Goal: Transaction & Acquisition: Book appointment/travel/reservation

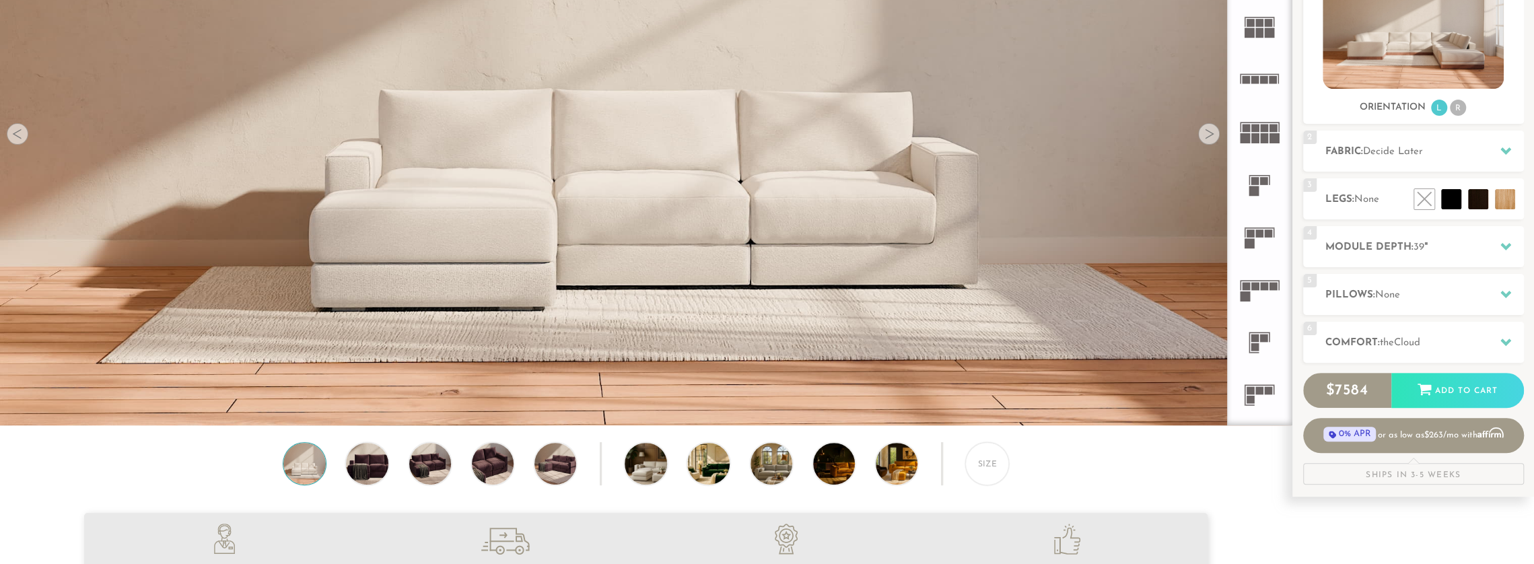
scroll to position [273, 0]
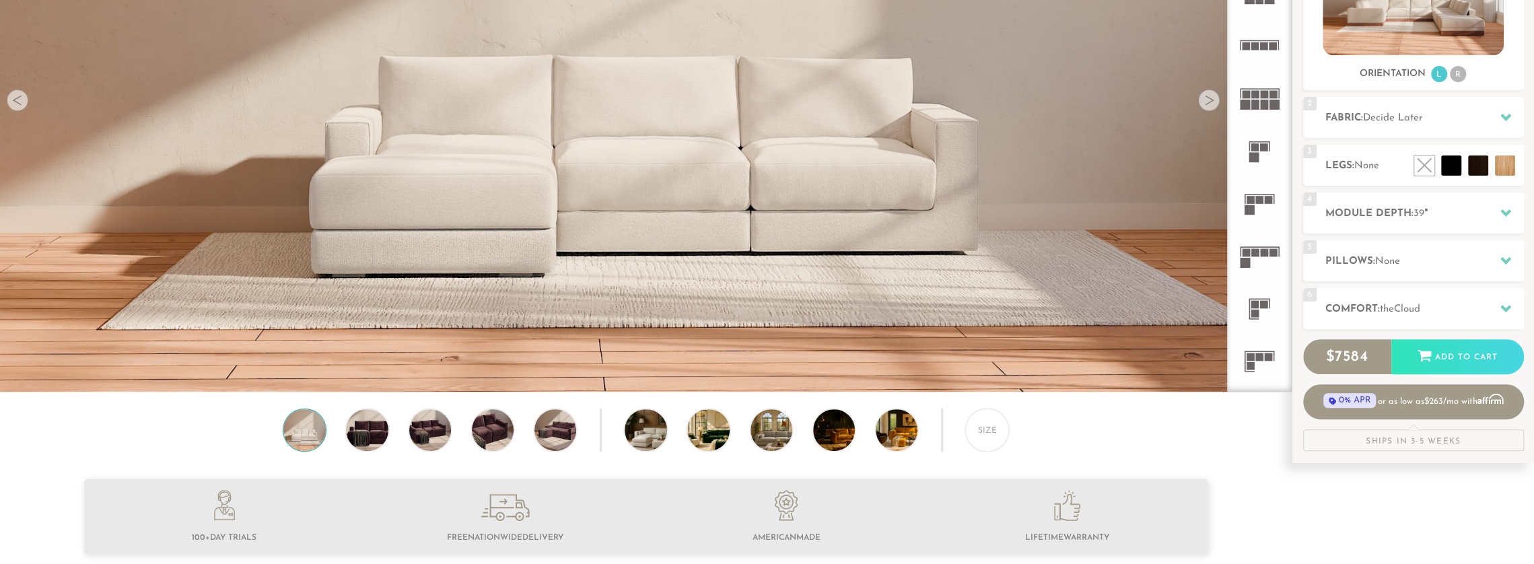
click at [1203, 106] on div at bounding box center [1209, 101] width 22 height 22
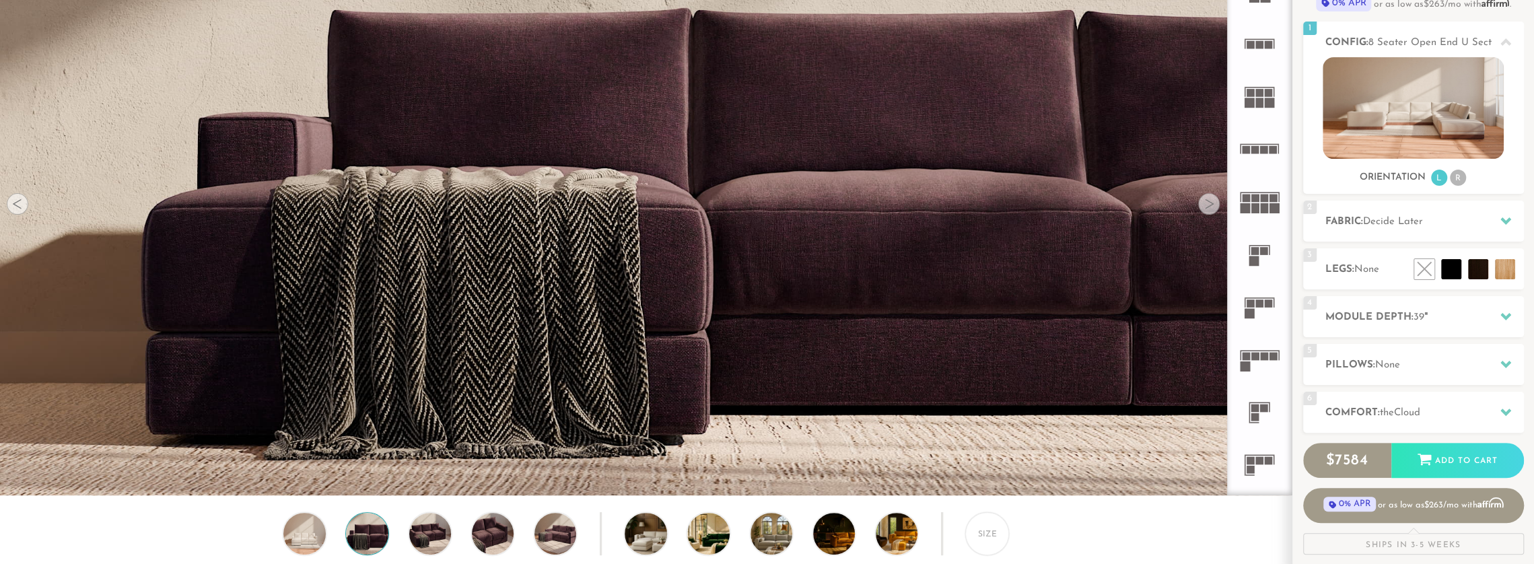
scroll to position [0, 0]
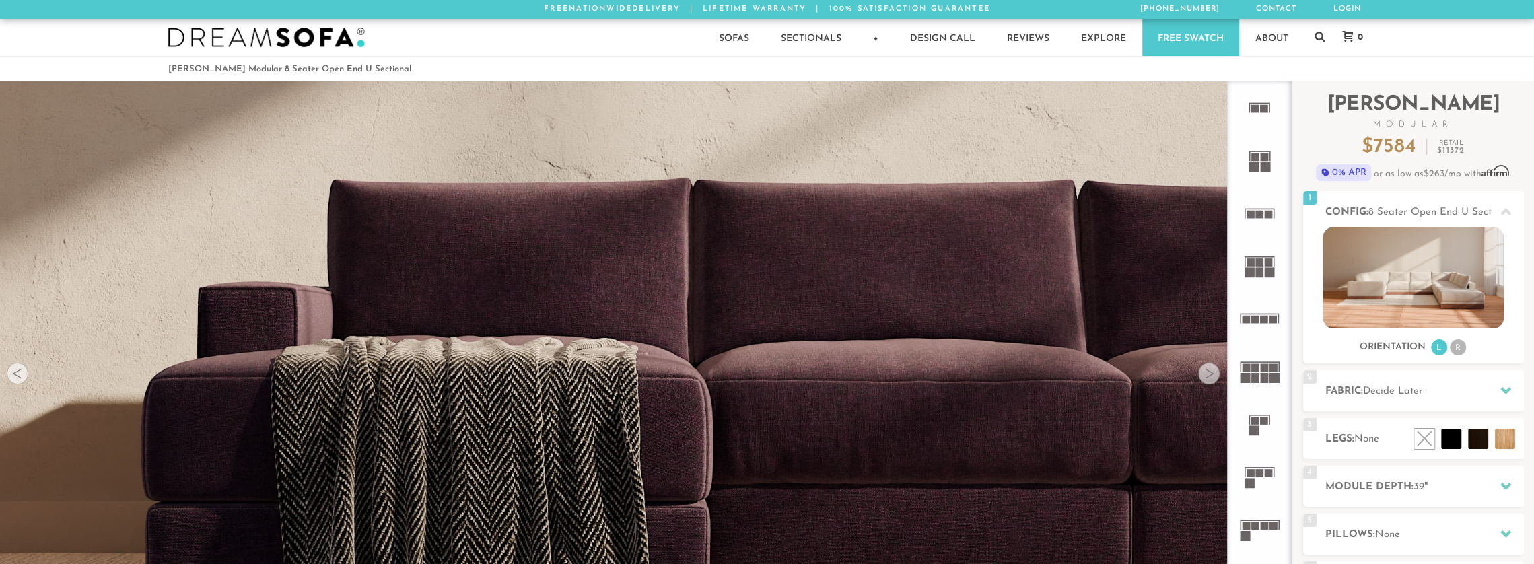
click at [1214, 376] on div at bounding box center [1209, 374] width 22 height 22
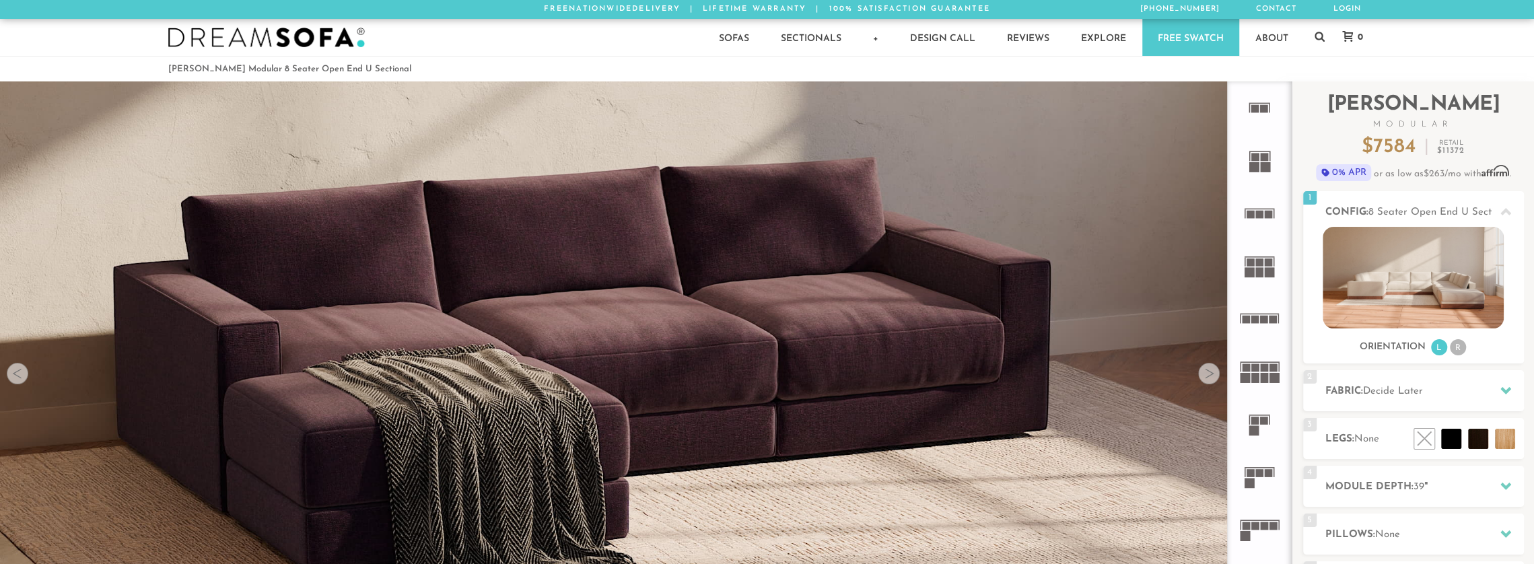
click at [1214, 378] on div at bounding box center [1209, 374] width 22 height 22
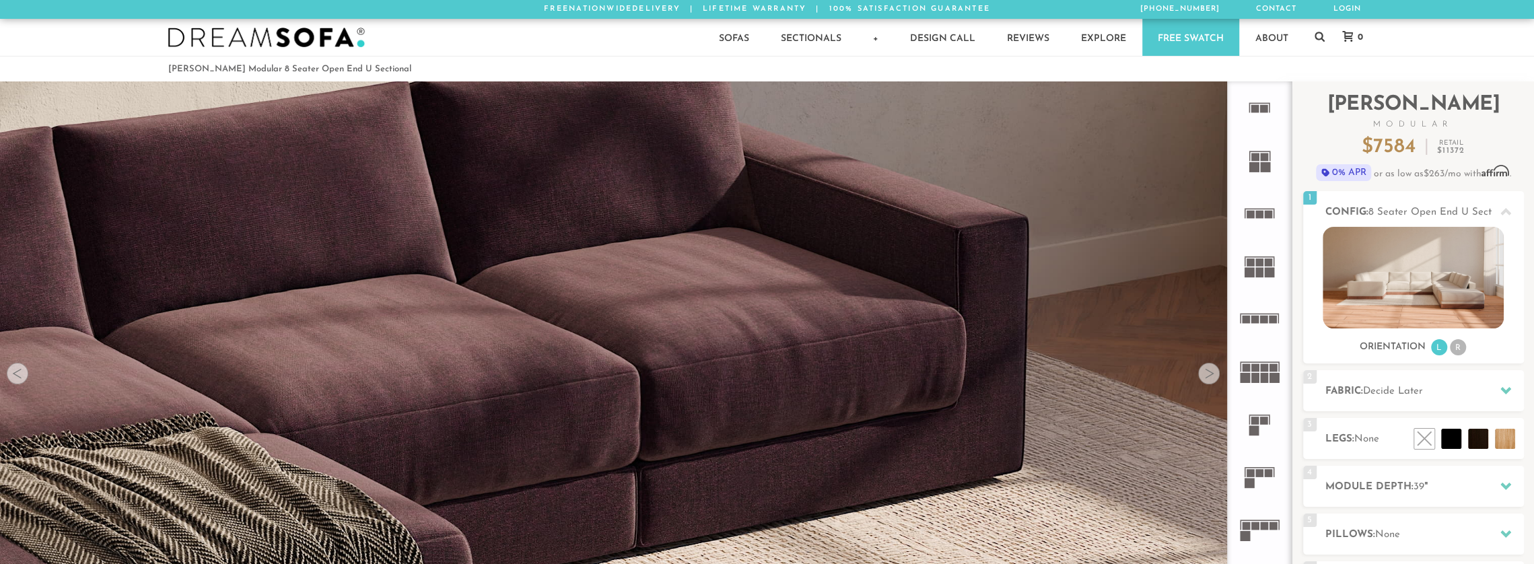
click at [1214, 378] on div at bounding box center [1209, 374] width 22 height 22
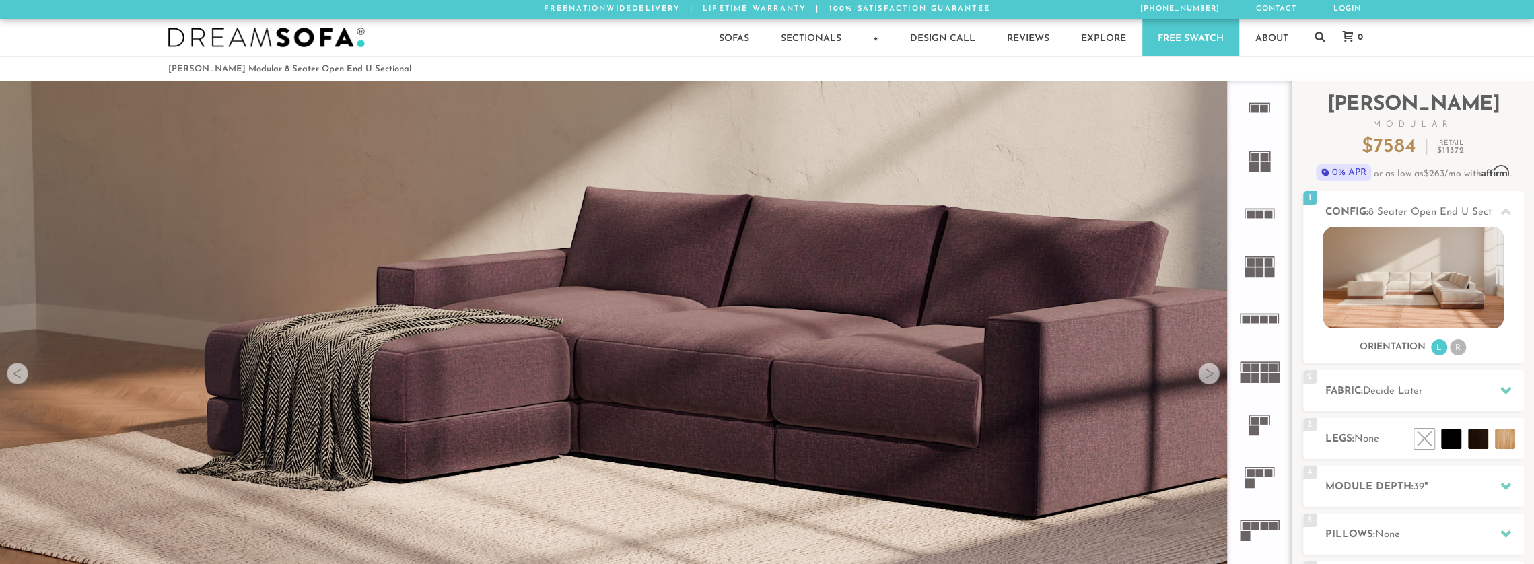
click at [1214, 378] on div at bounding box center [1209, 374] width 22 height 22
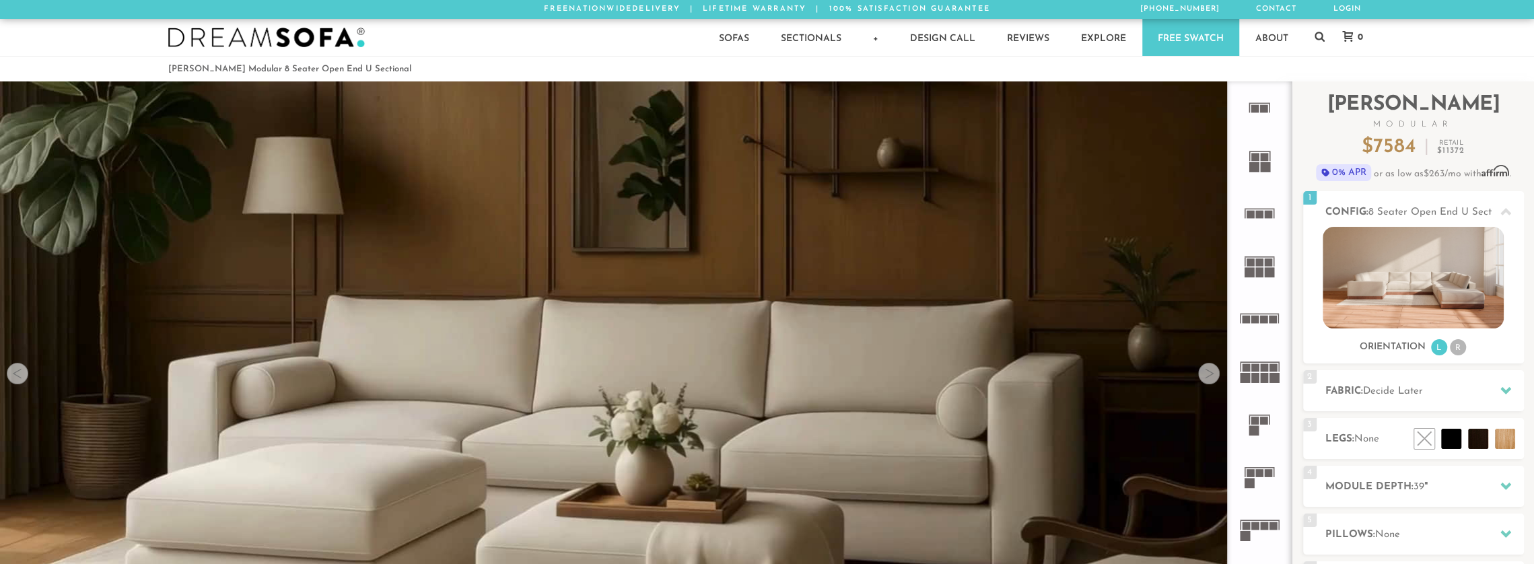
click at [1214, 378] on div at bounding box center [1209, 374] width 22 height 22
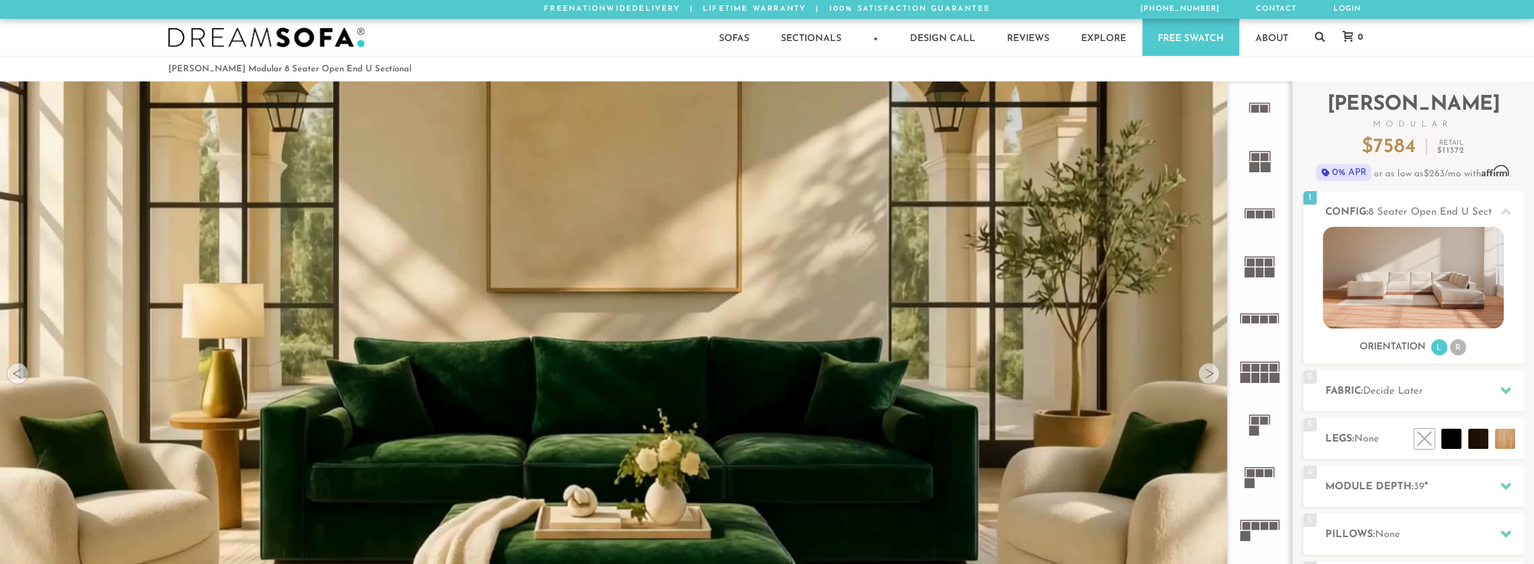
click at [1214, 378] on div at bounding box center [1209, 374] width 22 height 22
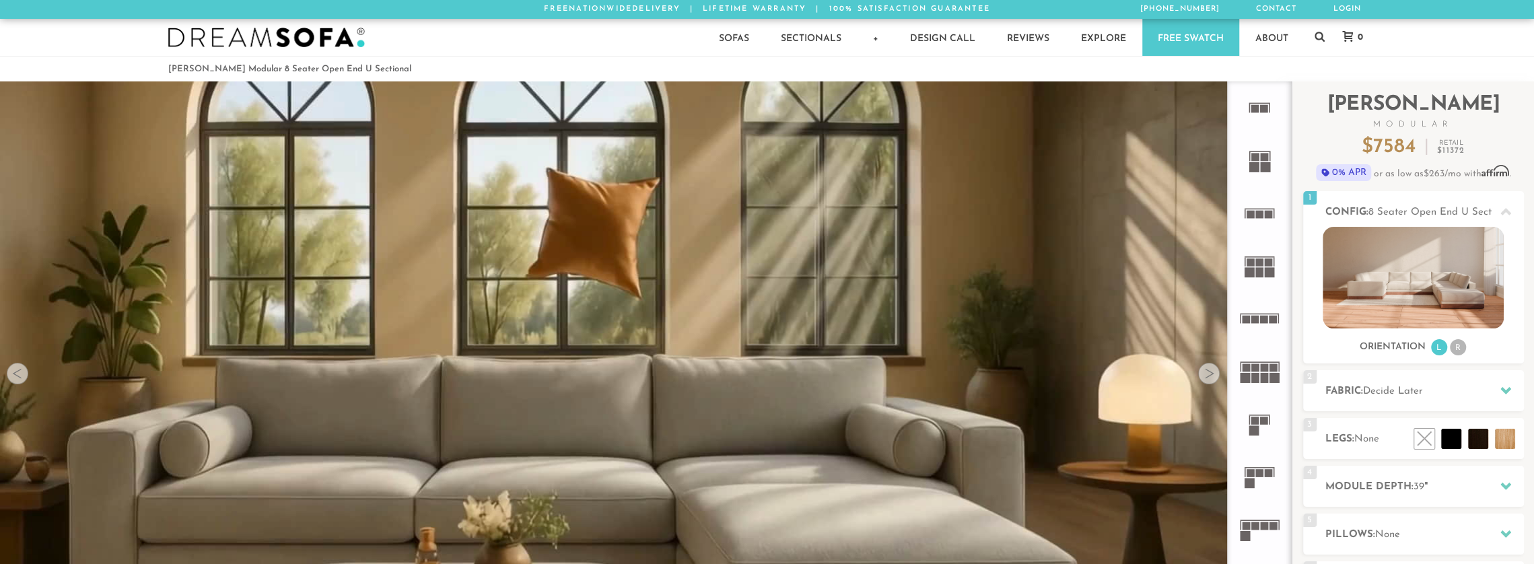
click at [1214, 378] on div at bounding box center [1209, 374] width 22 height 22
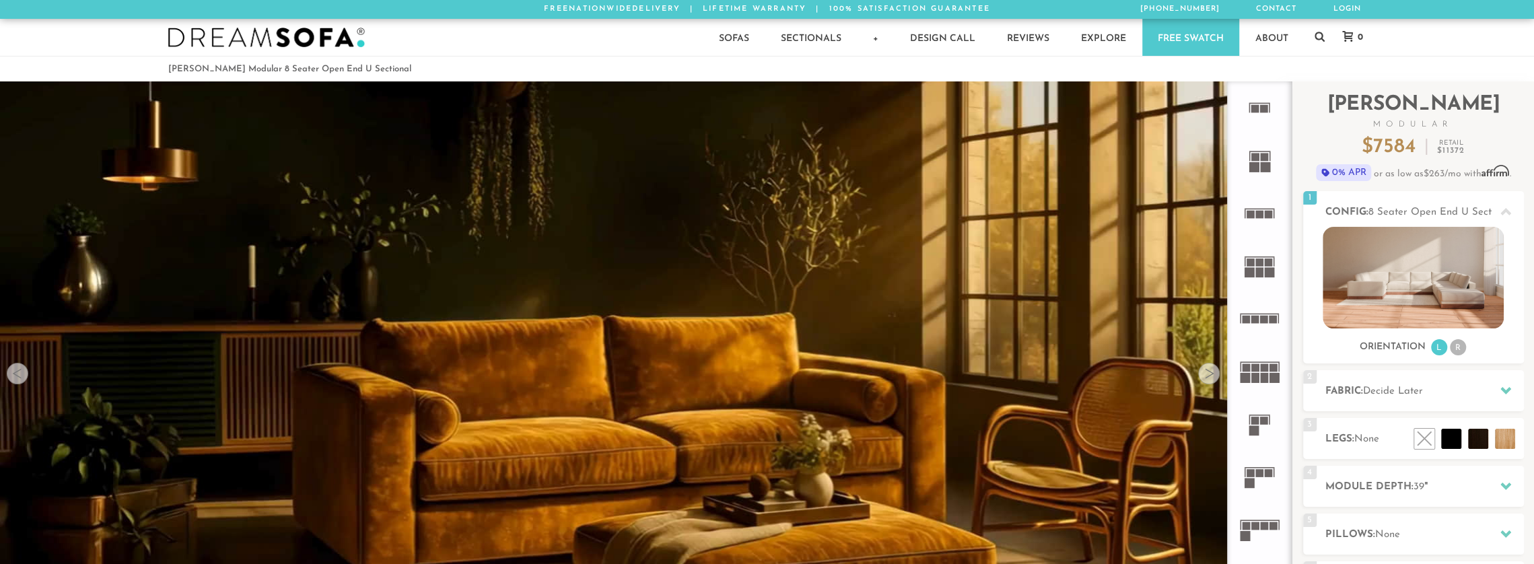
click at [1214, 378] on div at bounding box center [1209, 374] width 22 height 22
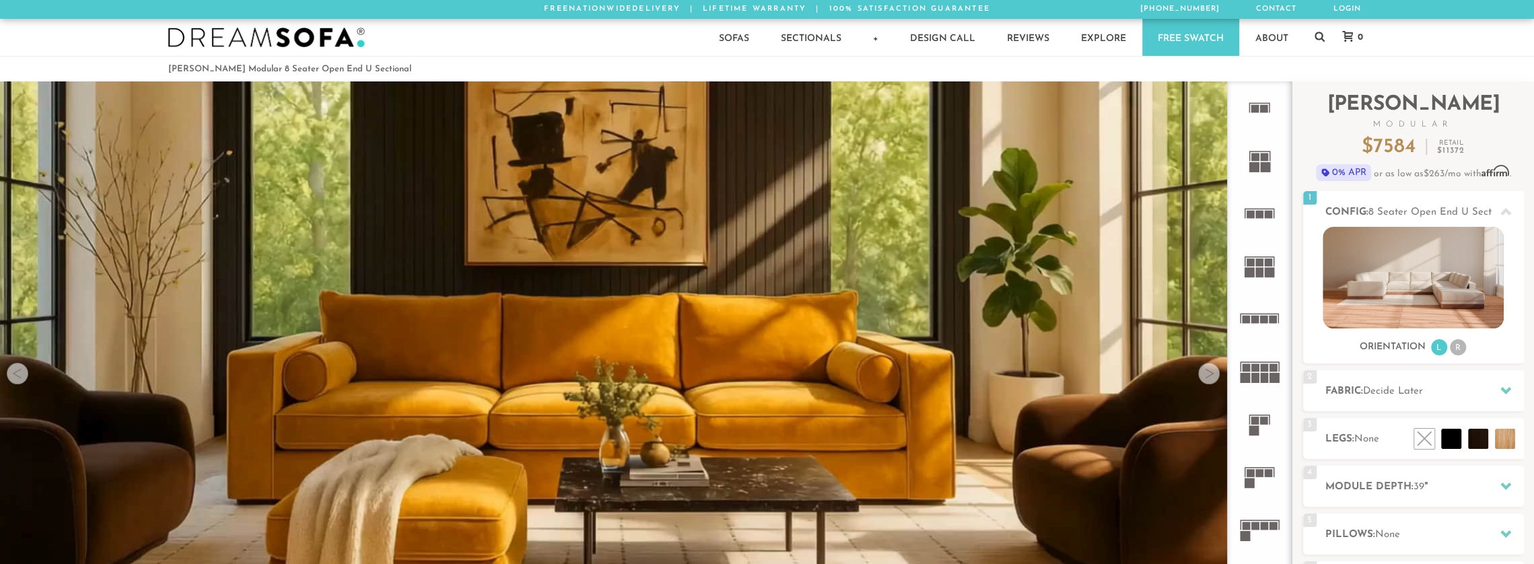
click at [1214, 378] on div at bounding box center [1209, 374] width 22 height 22
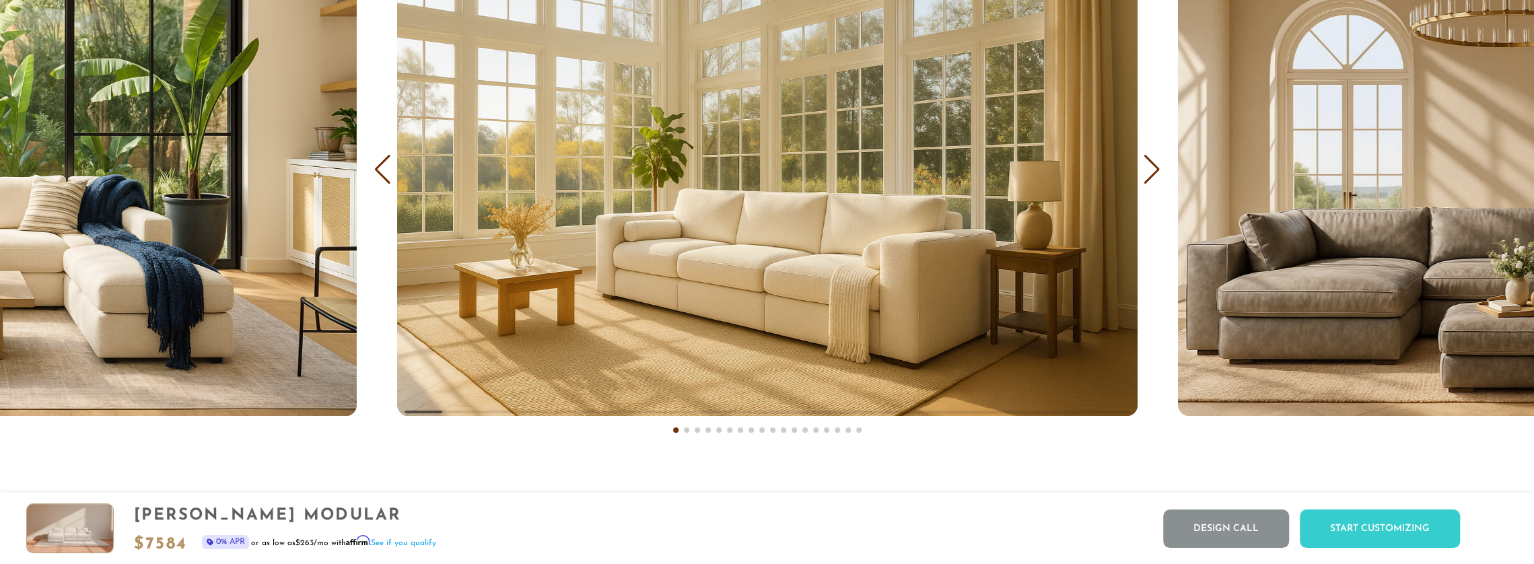
scroll to position [9270, 0]
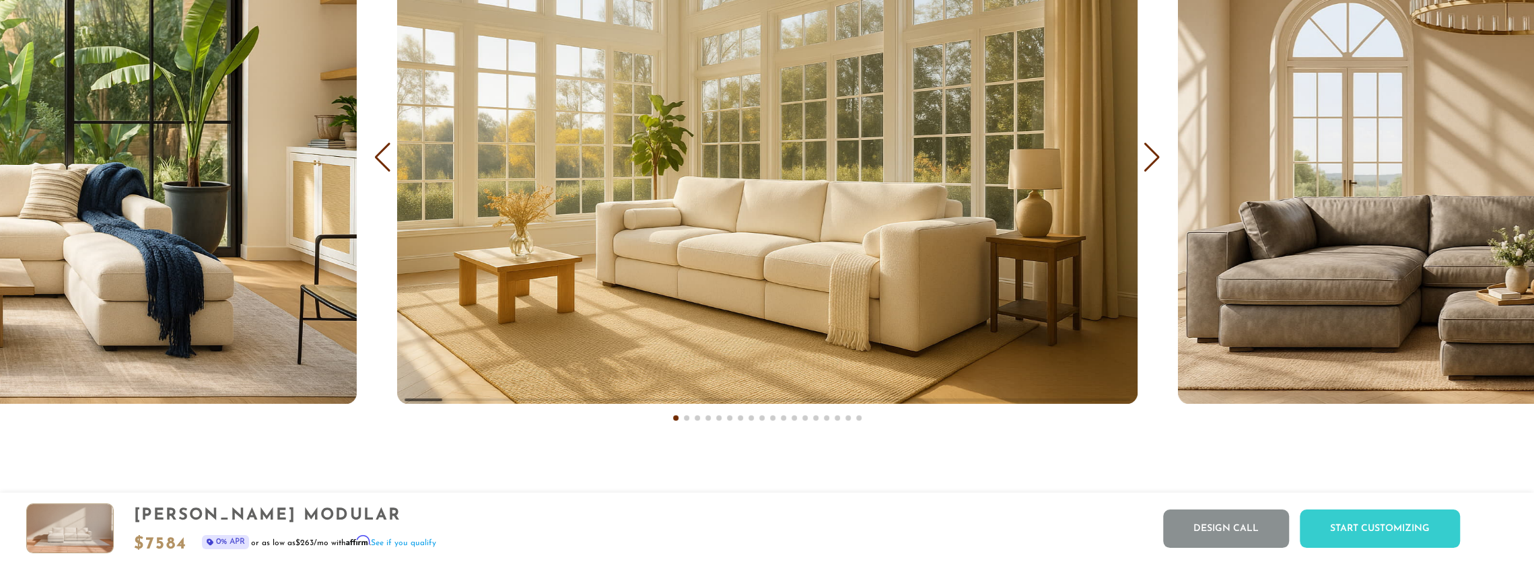
click at [1158, 154] on div "Next slide" at bounding box center [1152, 158] width 18 height 30
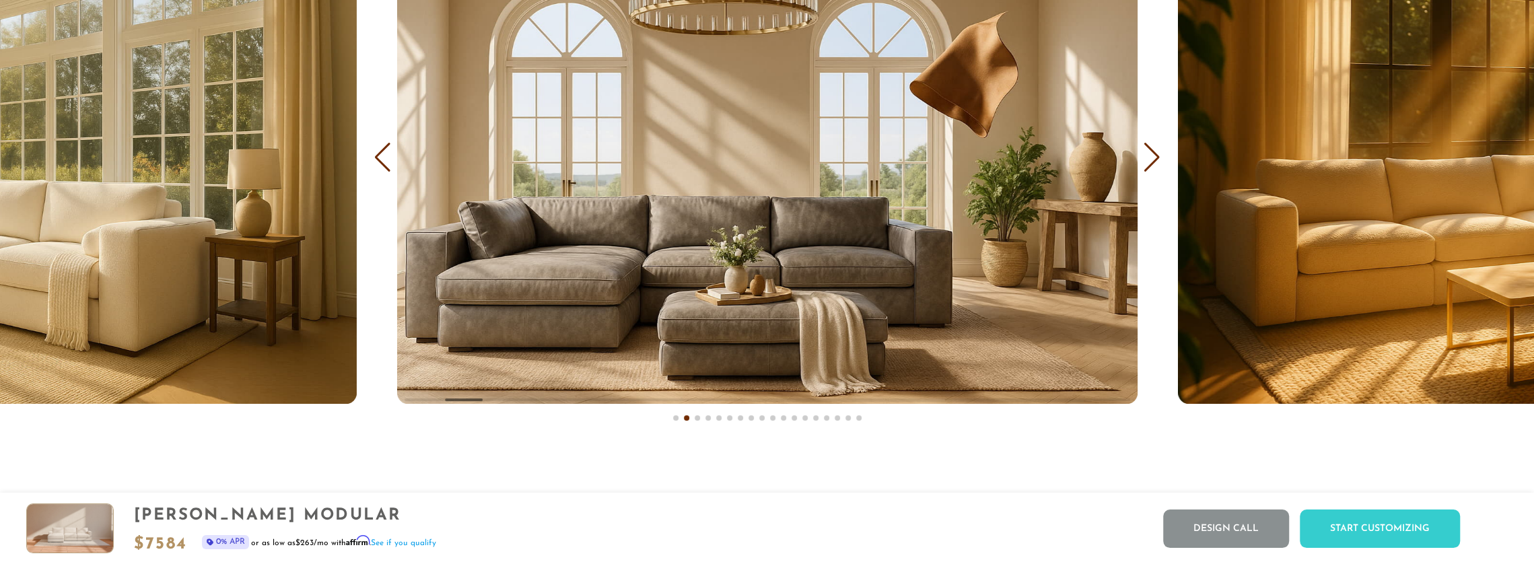
click at [1157, 158] on div "Next slide" at bounding box center [1152, 158] width 18 height 30
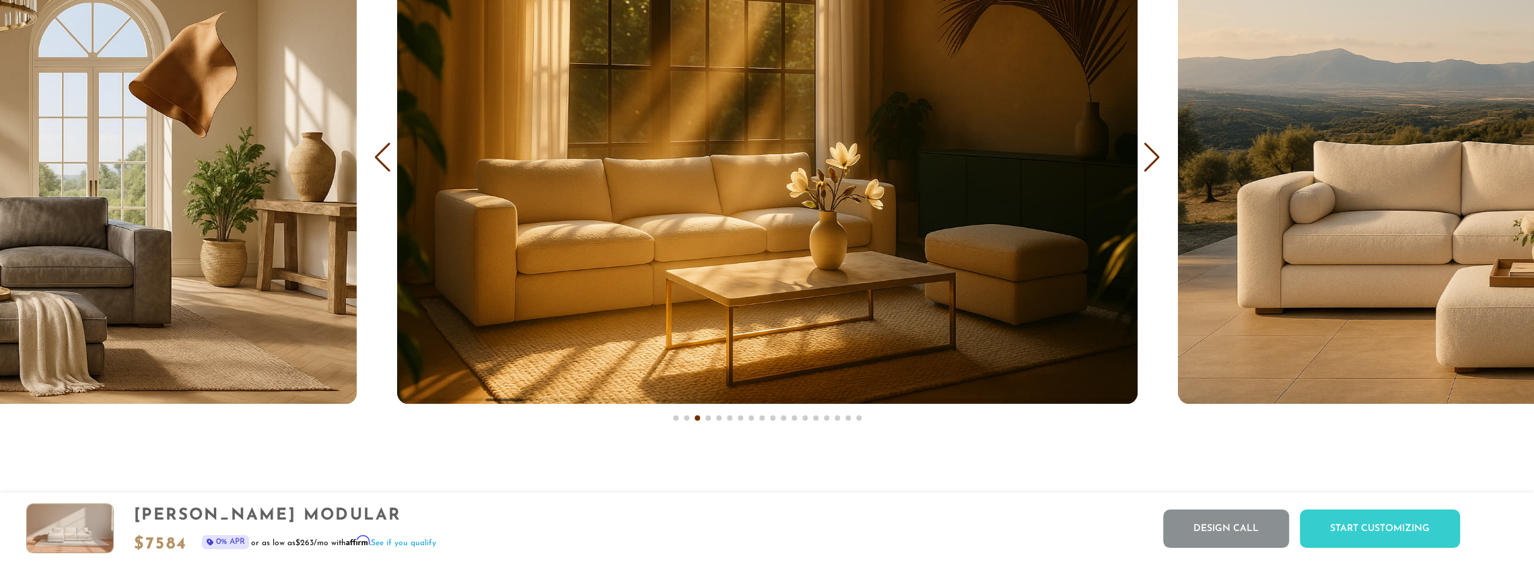
click at [1154, 160] on div "Next slide" at bounding box center [1152, 158] width 18 height 30
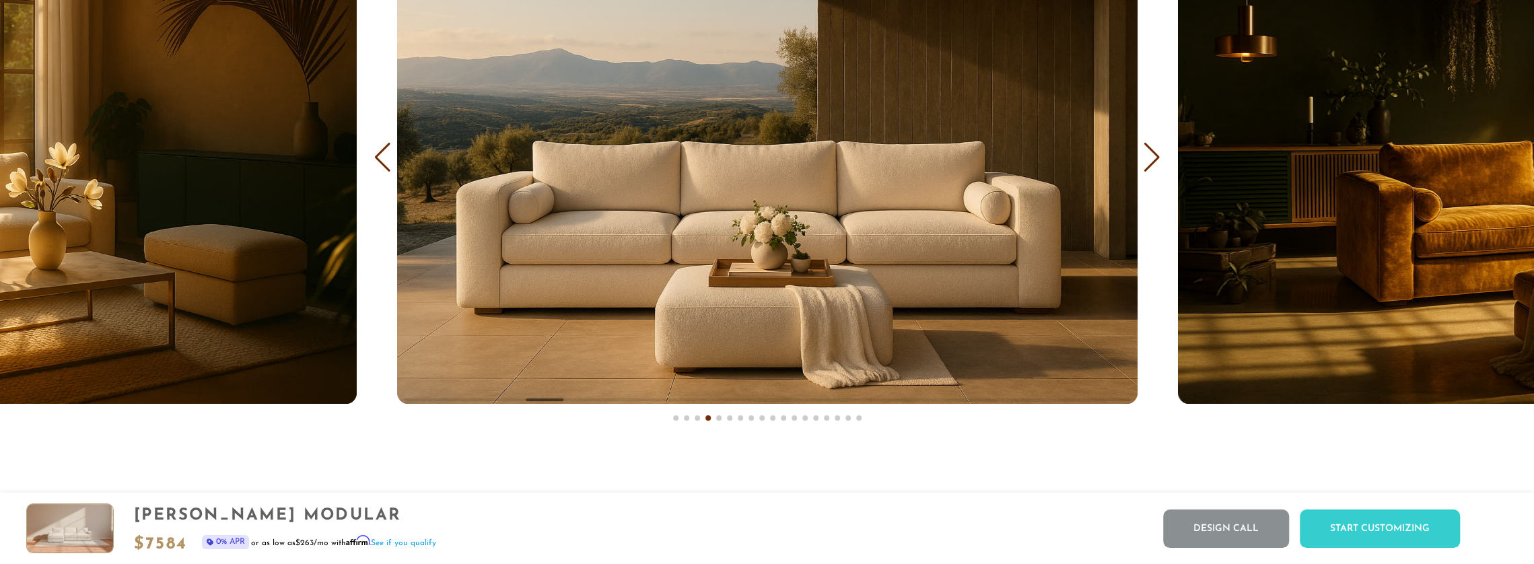
click at [1154, 160] on div "Next slide" at bounding box center [1152, 158] width 18 height 30
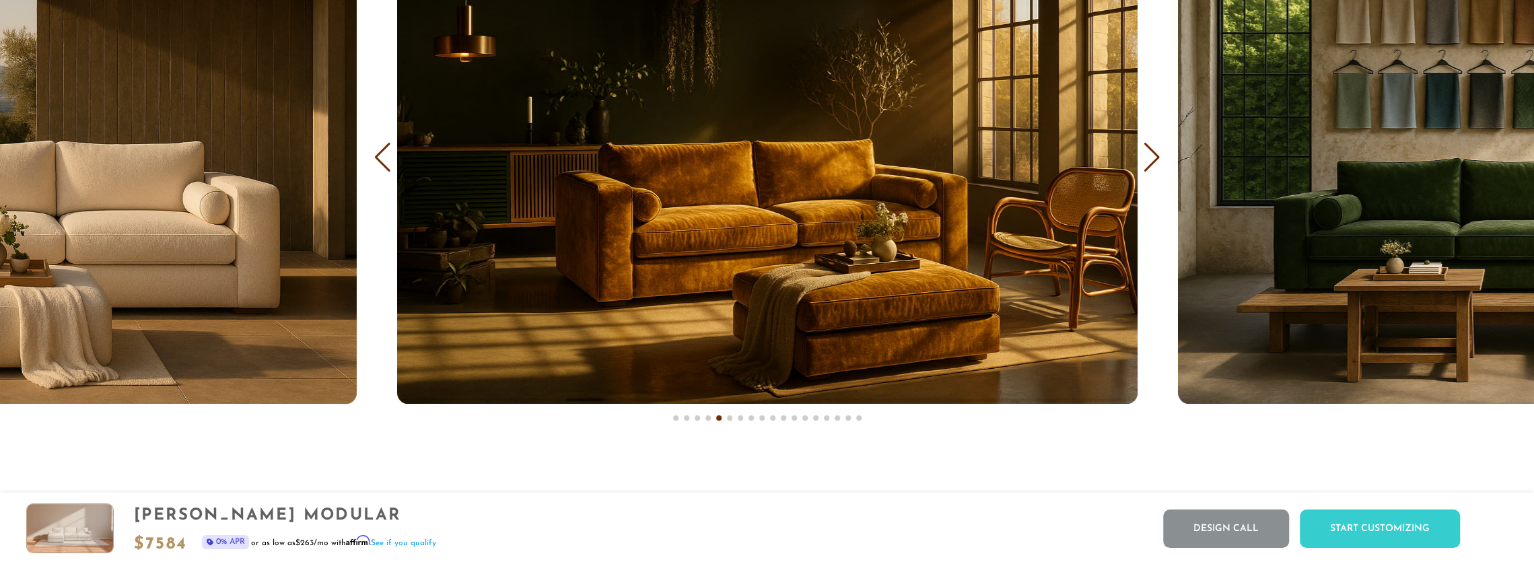
click at [1154, 160] on div "Next slide" at bounding box center [1152, 158] width 18 height 30
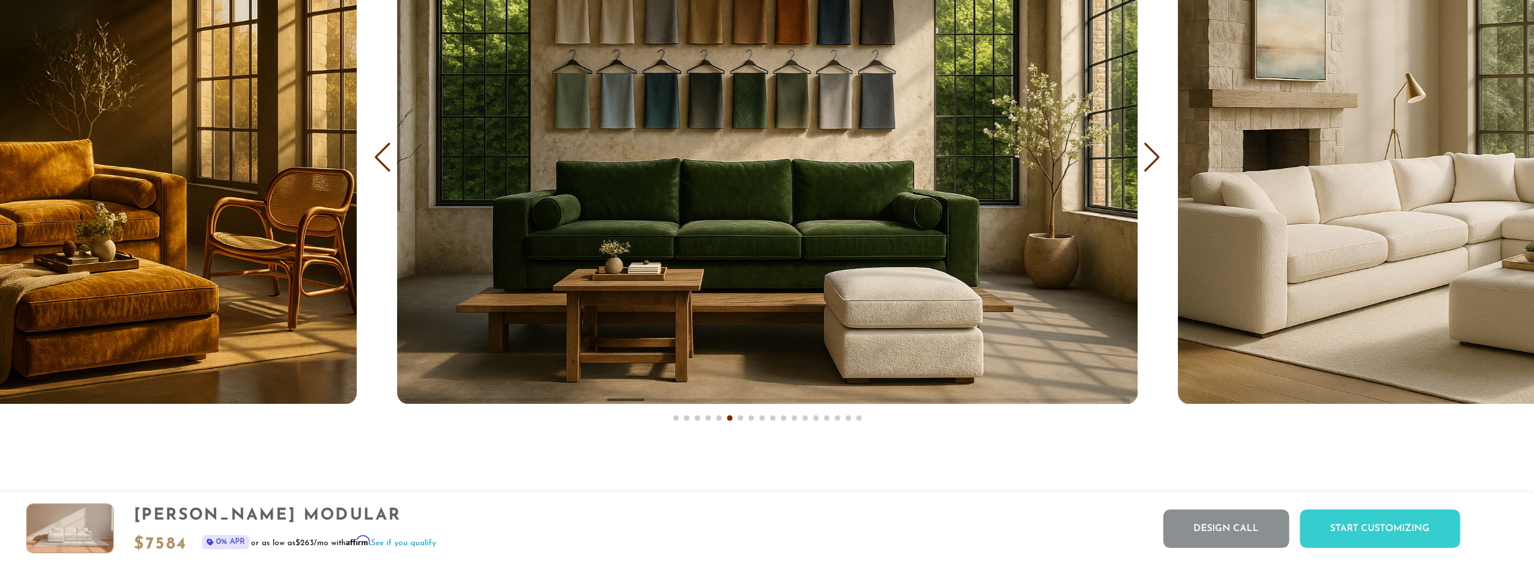
click at [1153, 161] on div "Next slide" at bounding box center [1152, 158] width 18 height 30
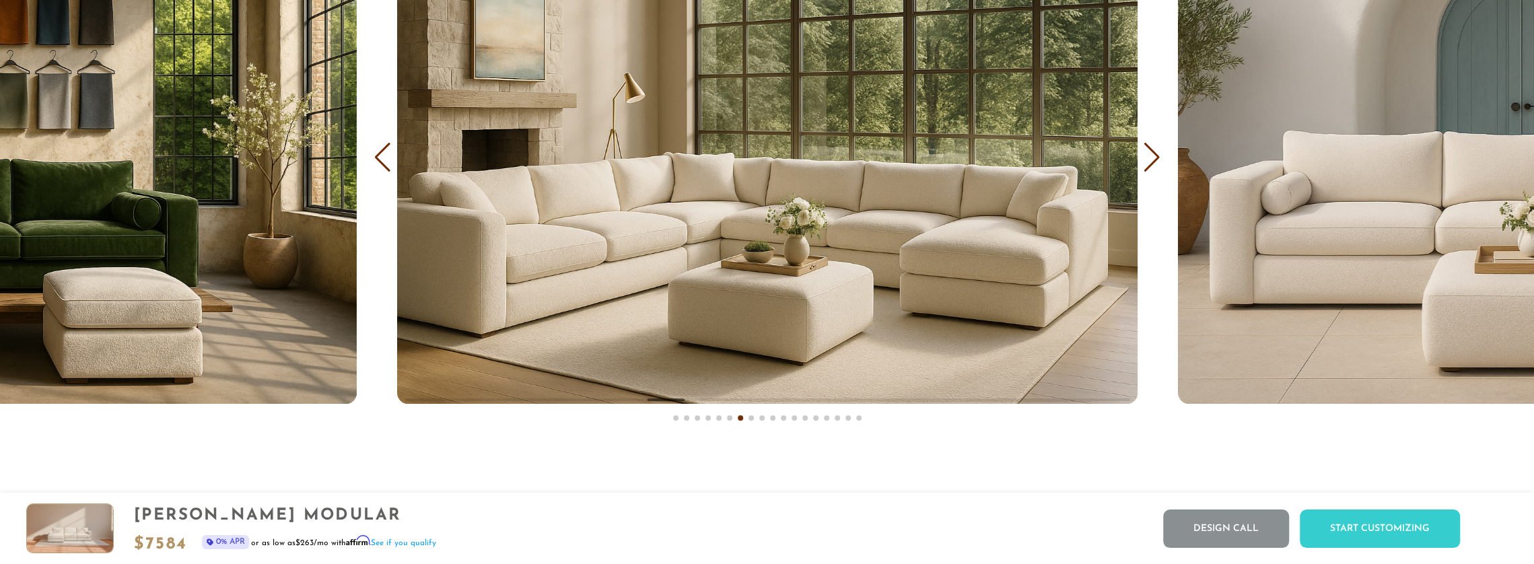
click at [1152, 161] on div "Next slide" at bounding box center [1152, 158] width 18 height 30
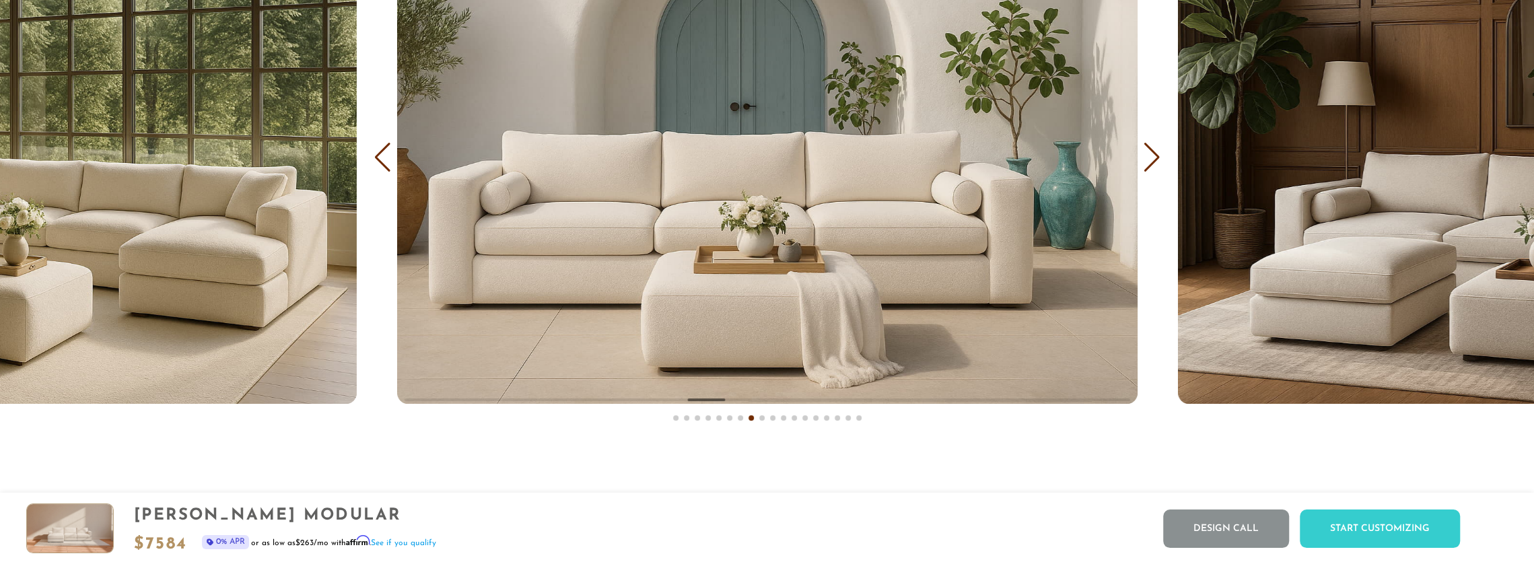
click at [374, 168] on div "Previous slide" at bounding box center [383, 158] width 18 height 30
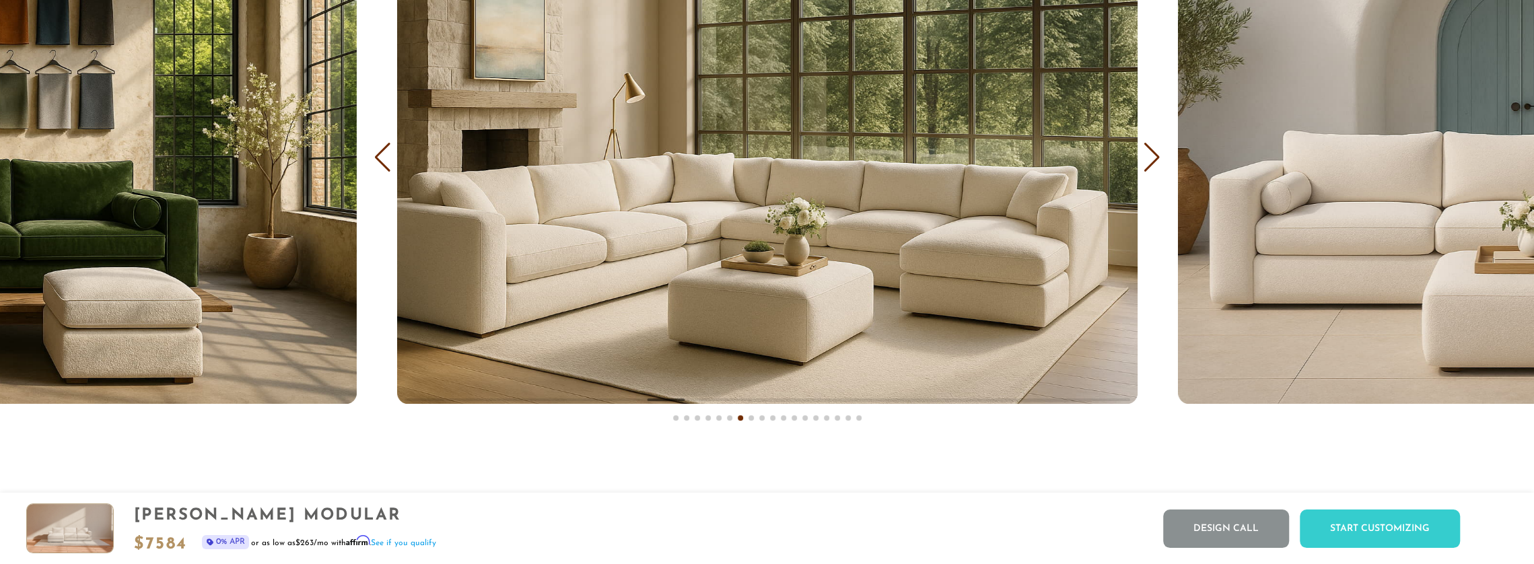
click at [1155, 170] on div "Next slide" at bounding box center [1152, 158] width 18 height 30
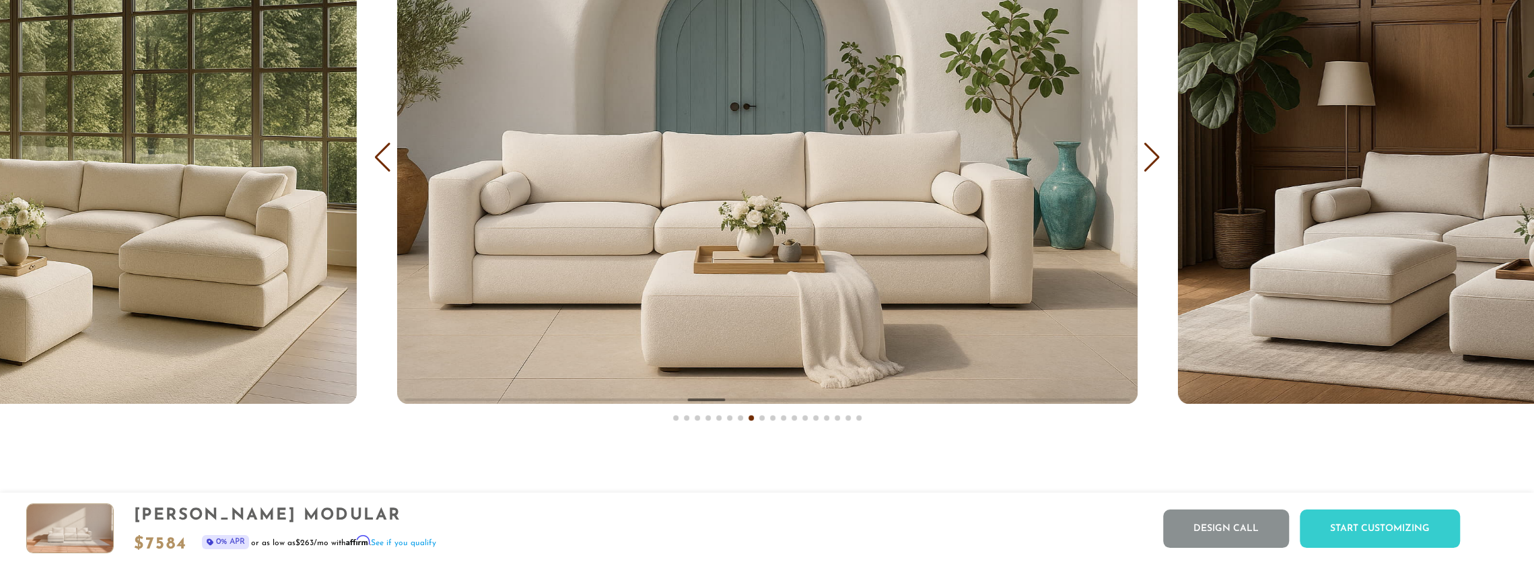
click at [1155, 170] on div "Next slide" at bounding box center [1152, 158] width 18 height 30
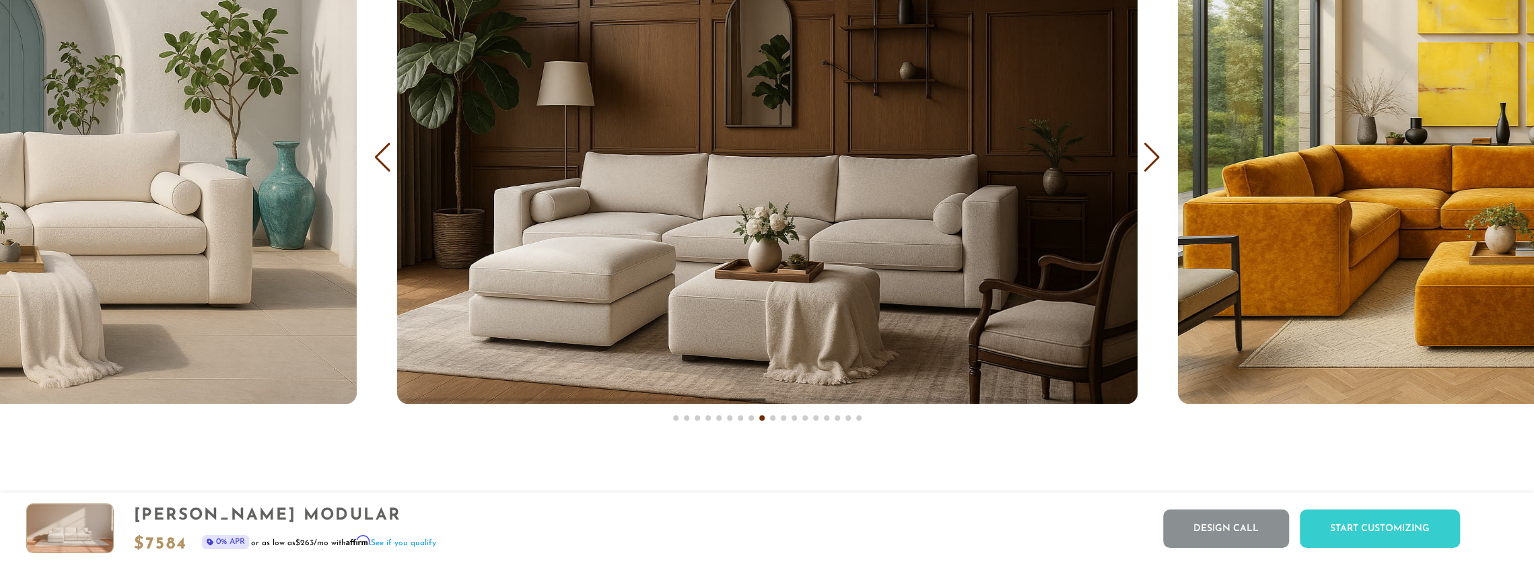
click at [1155, 170] on div "Next slide" at bounding box center [1152, 158] width 18 height 30
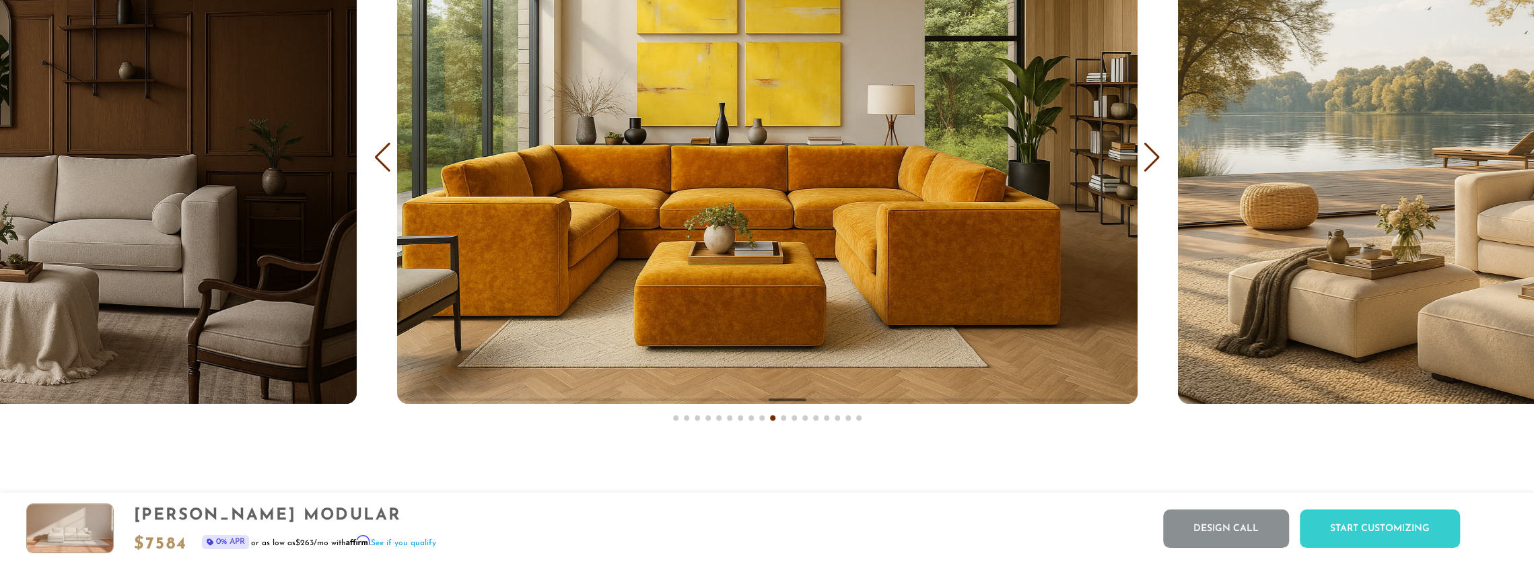
click at [1155, 170] on div "Next slide" at bounding box center [1152, 158] width 18 height 30
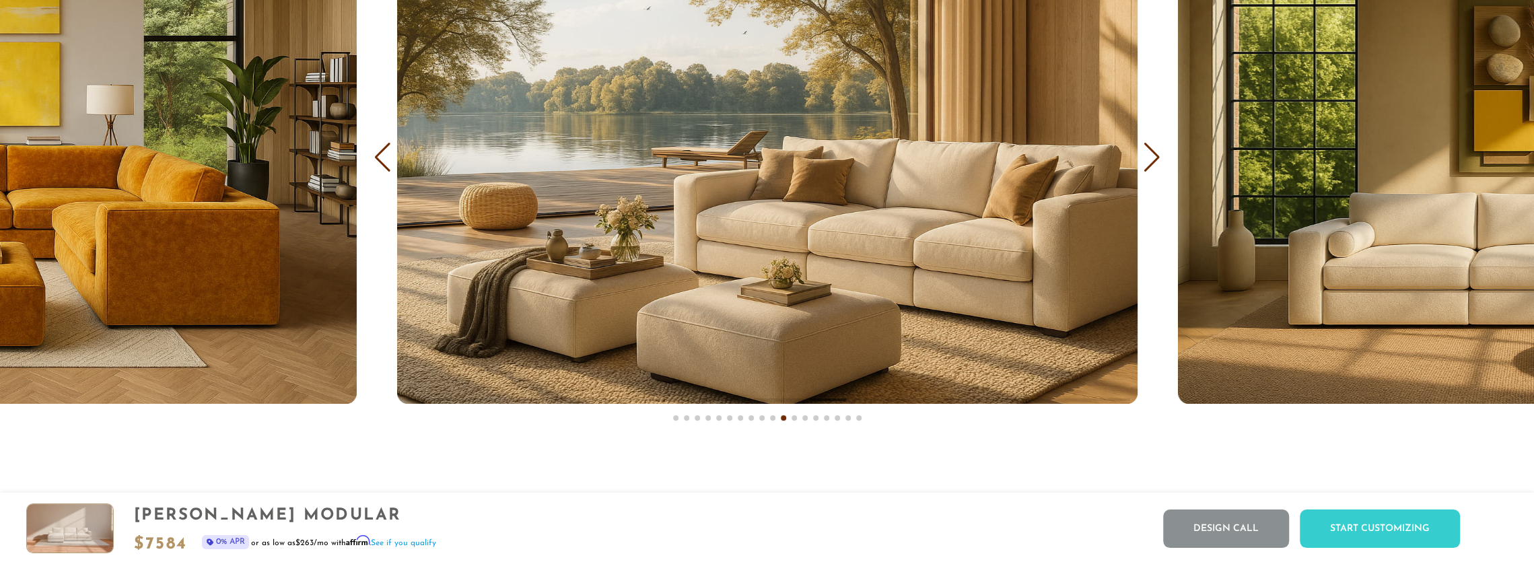
click at [1155, 170] on div "Next slide" at bounding box center [1152, 158] width 18 height 30
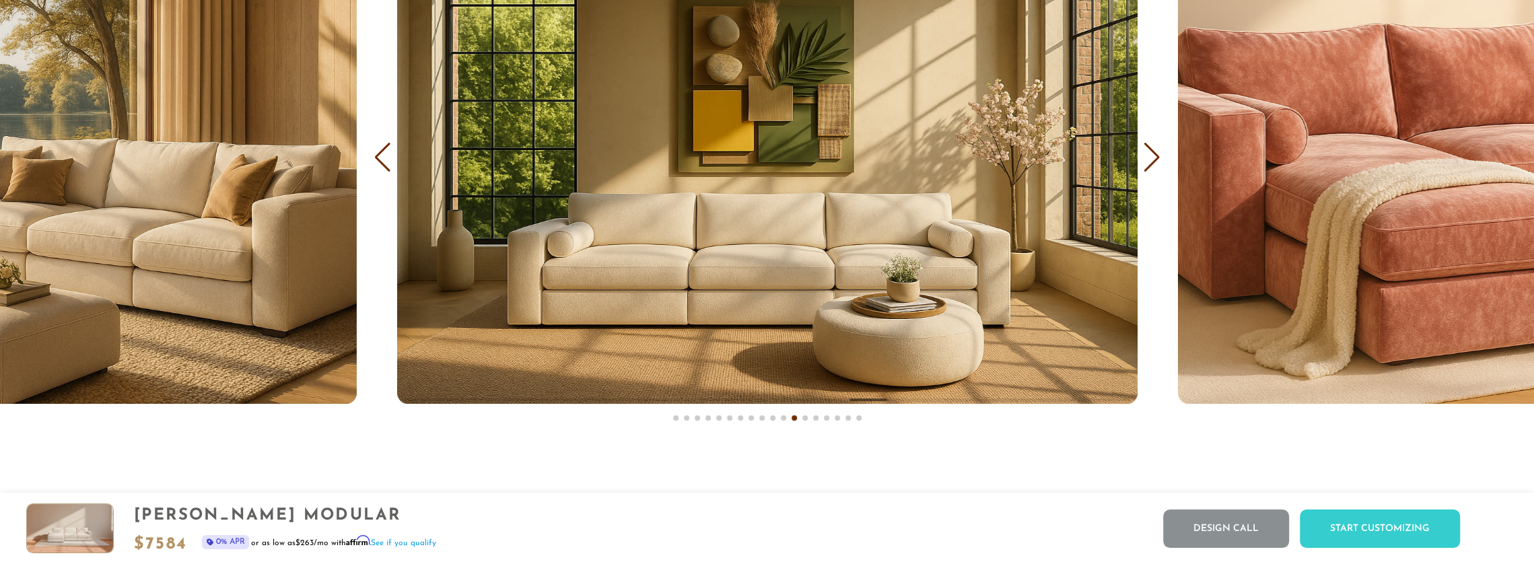
click at [1155, 170] on div "Next slide" at bounding box center [1152, 158] width 18 height 30
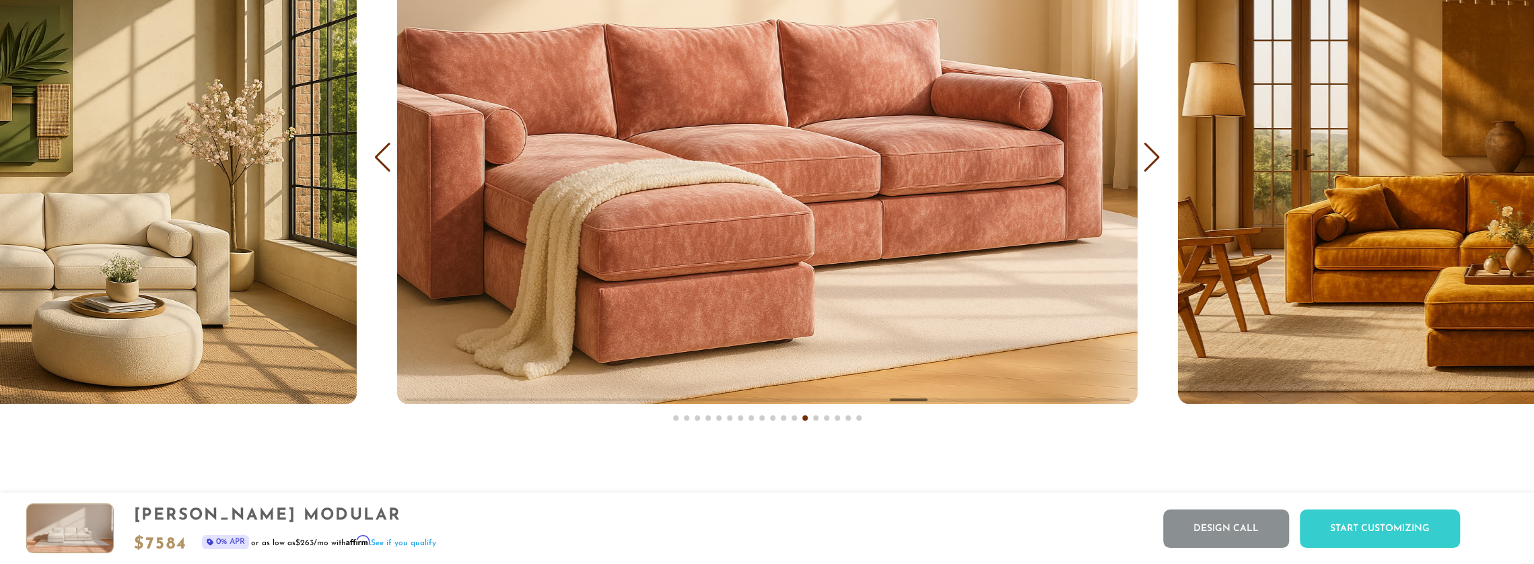
click at [1155, 170] on div "Next slide" at bounding box center [1152, 158] width 18 height 30
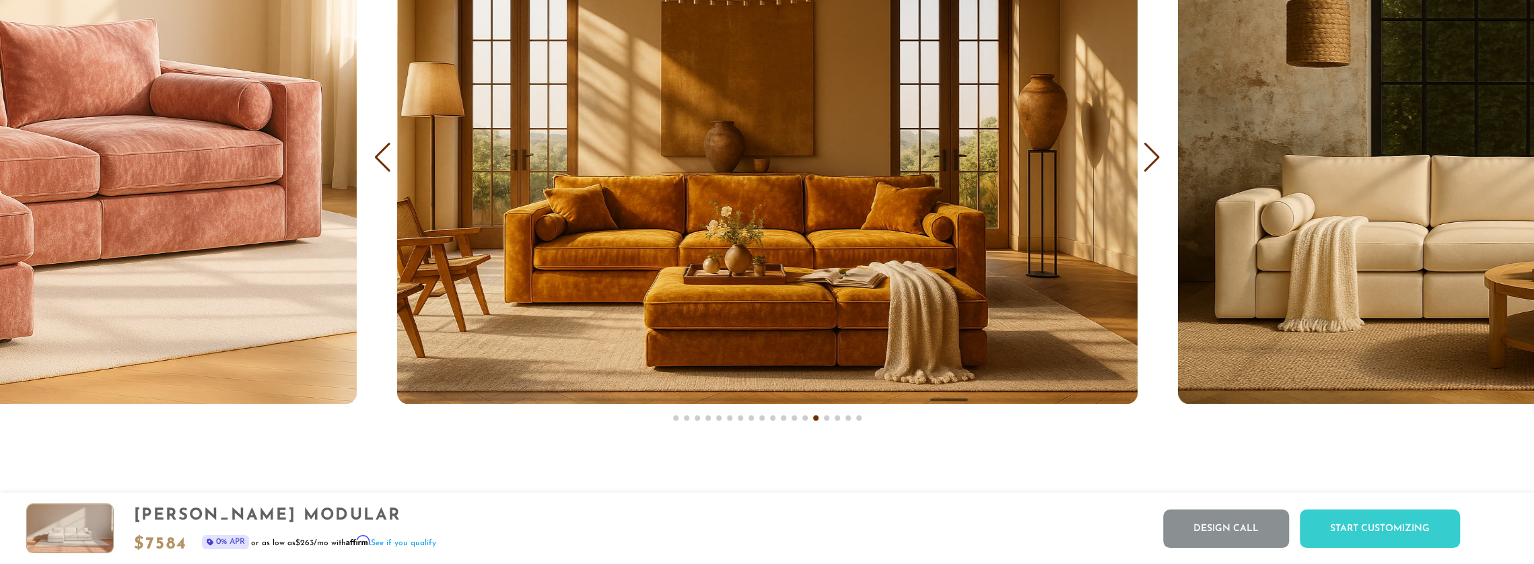
click at [1155, 170] on div "Next slide" at bounding box center [1152, 158] width 18 height 30
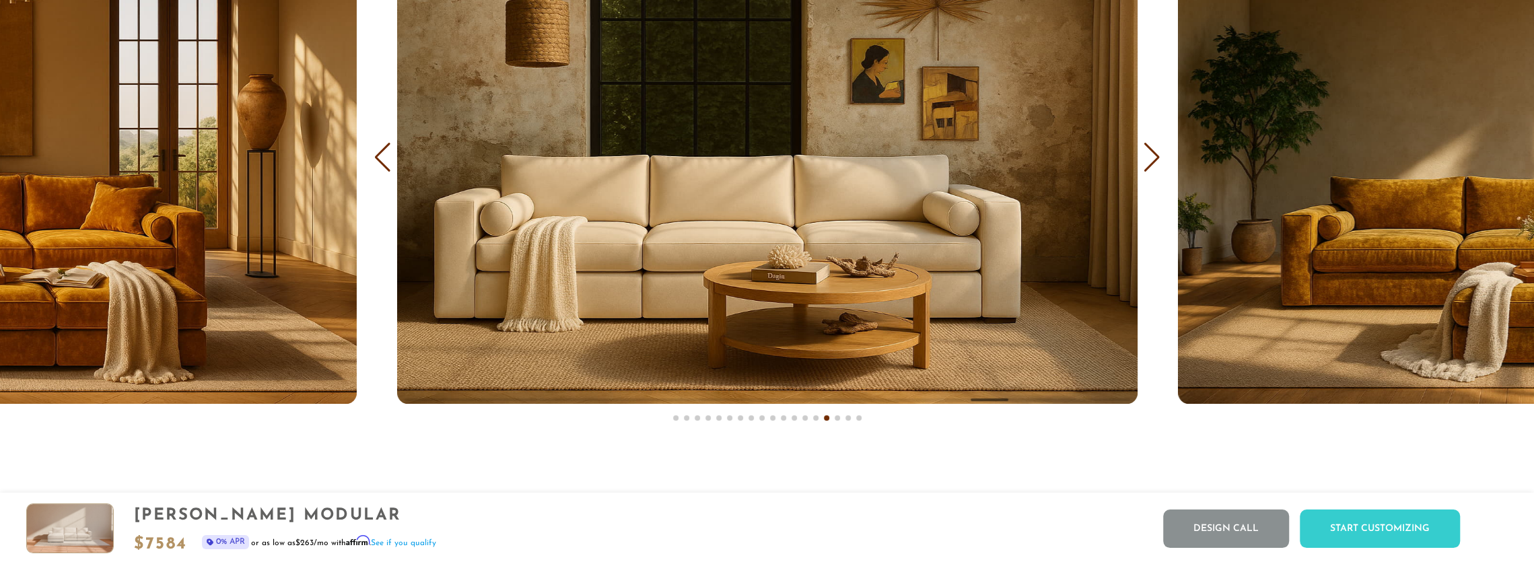
click at [1155, 170] on div "Next slide" at bounding box center [1152, 158] width 18 height 30
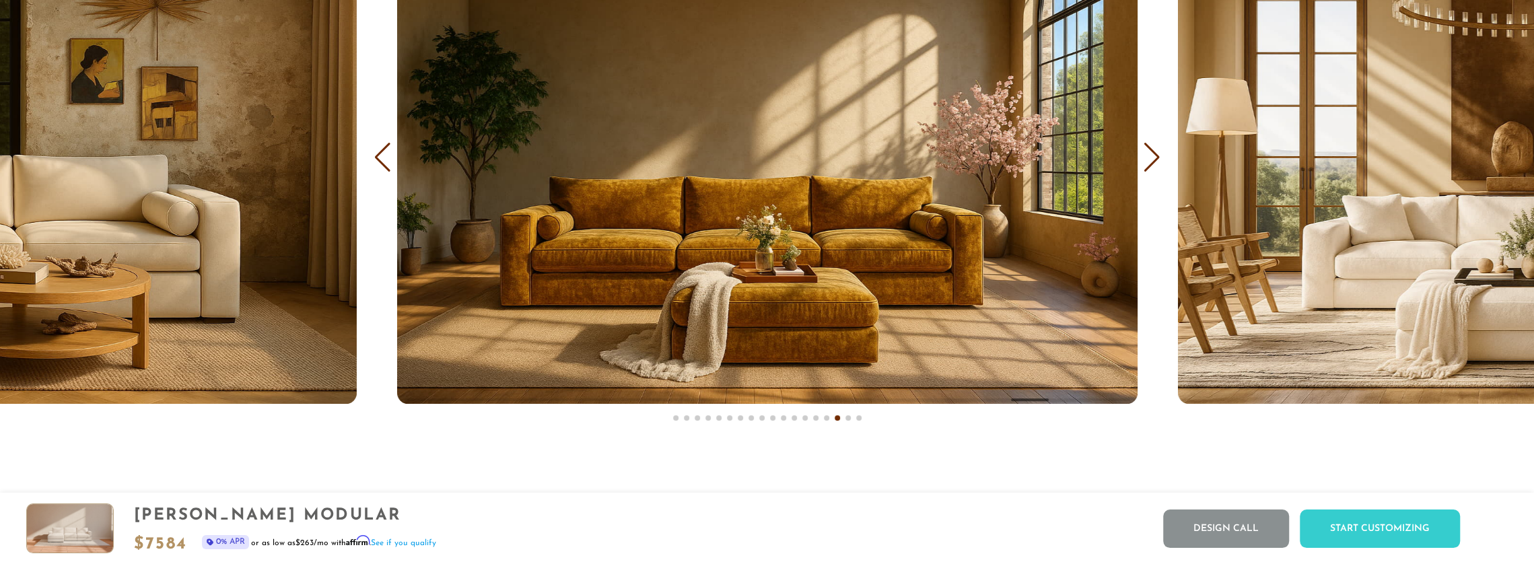
click at [1155, 170] on div "Next slide" at bounding box center [1152, 158] width 18 height 30
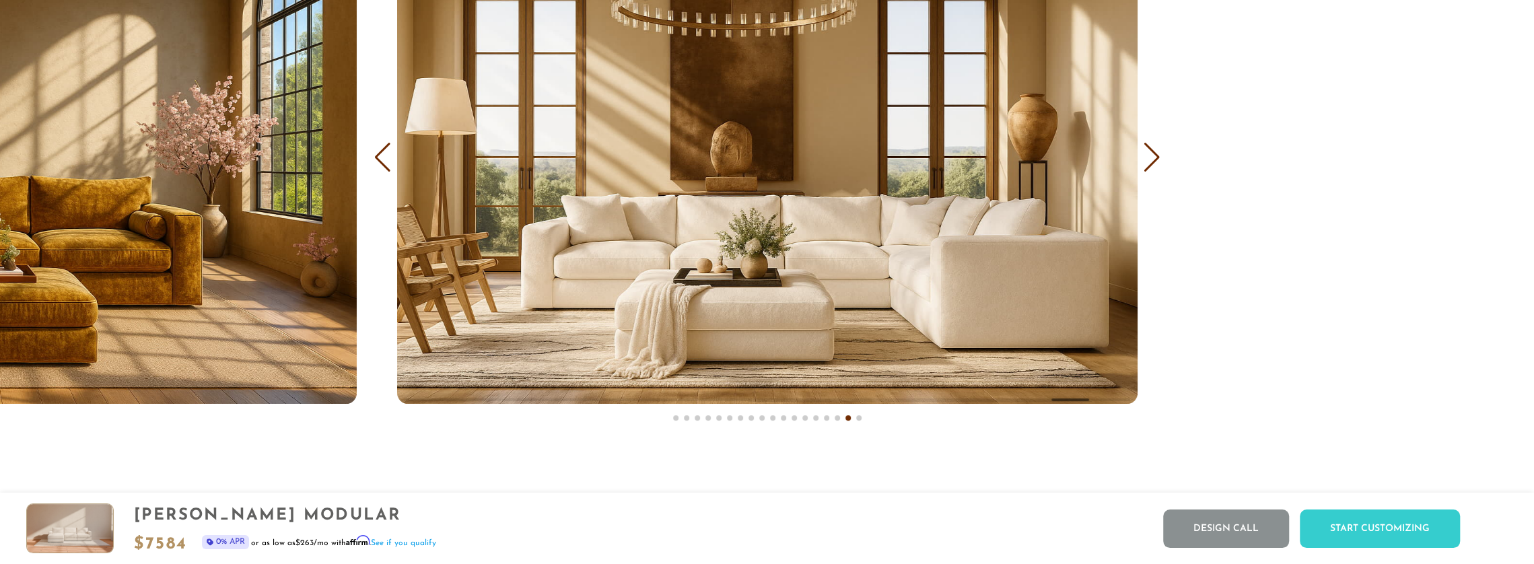
click at [1155, 170] on div "Next slide" at bounding box center [1152, 158] width 18 height 30
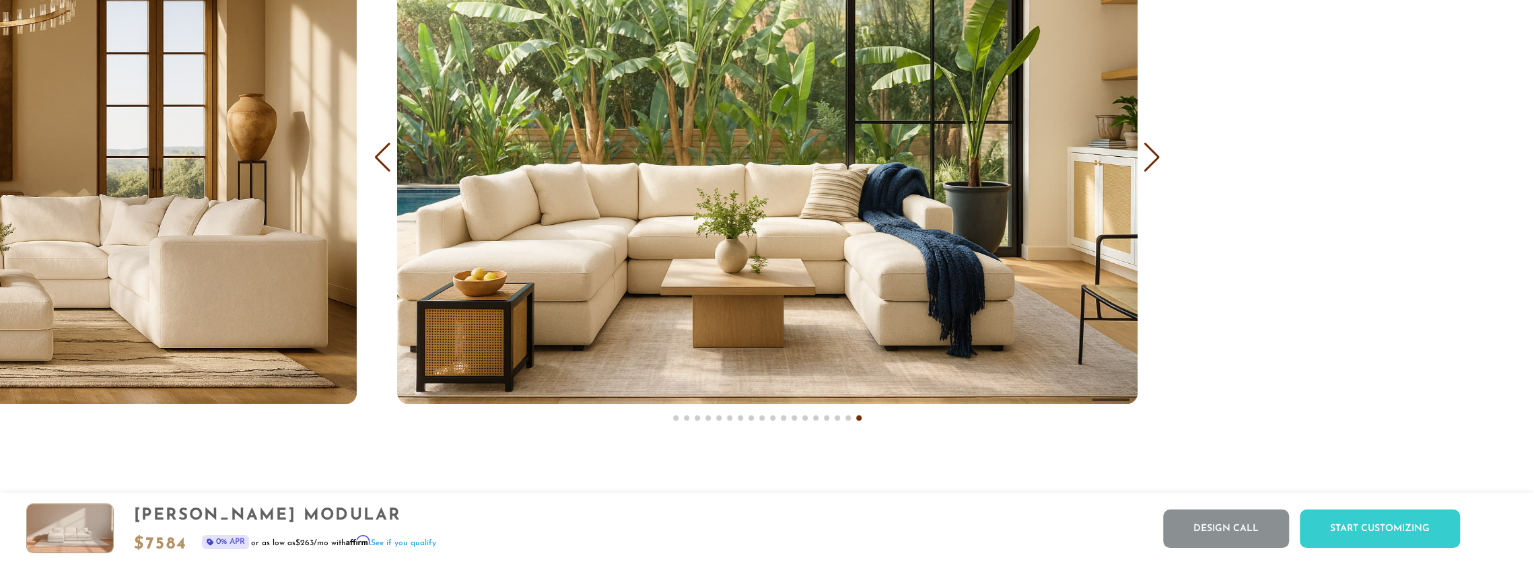
click at [1155, 170] on div "Next slide" at bounding box center [1152, 158] width 18 height 30
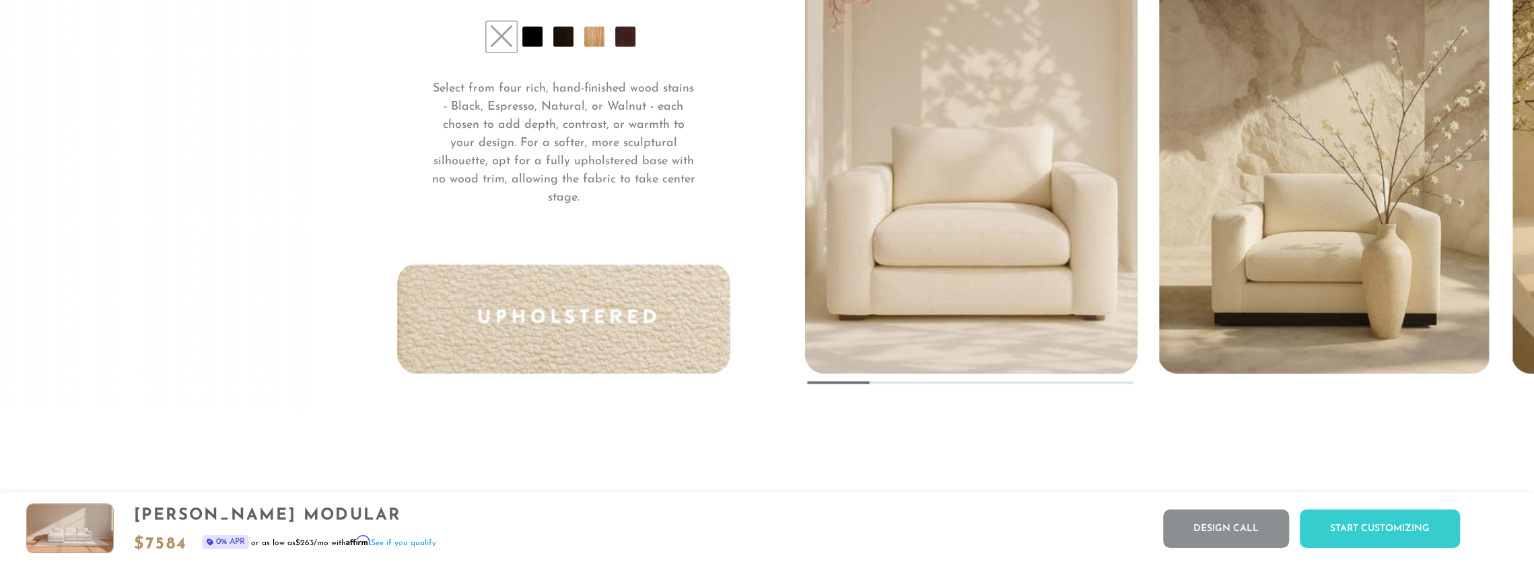
scroll to position [11249, 0]
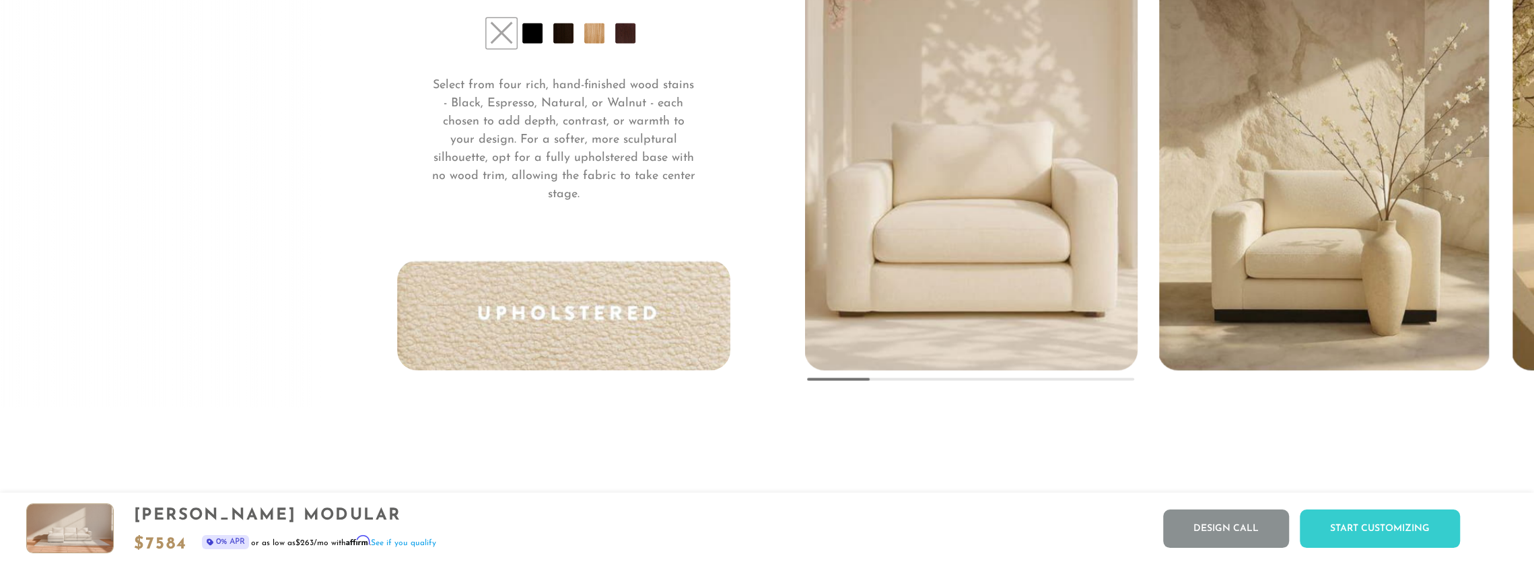
click at [539, 40] on li at bounding box center [532, 33] width 20 height 20
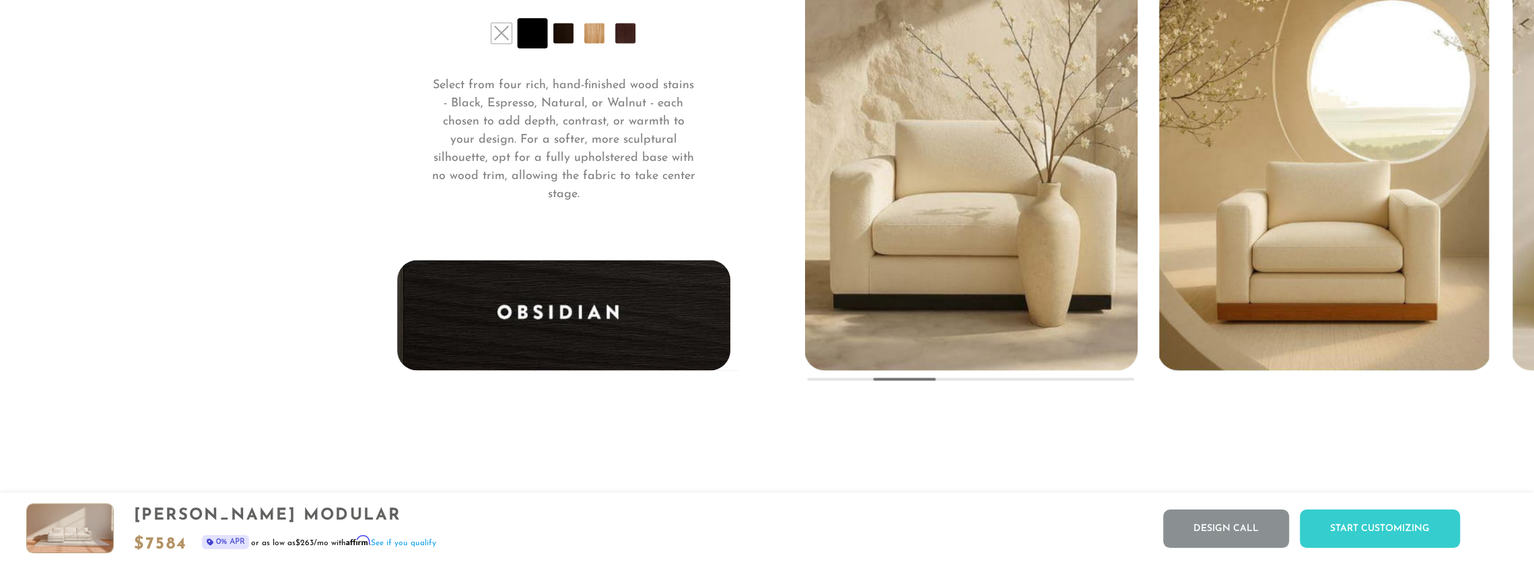
click at [561, 40] on li at bounding box center [563, 33] width 20 height 20
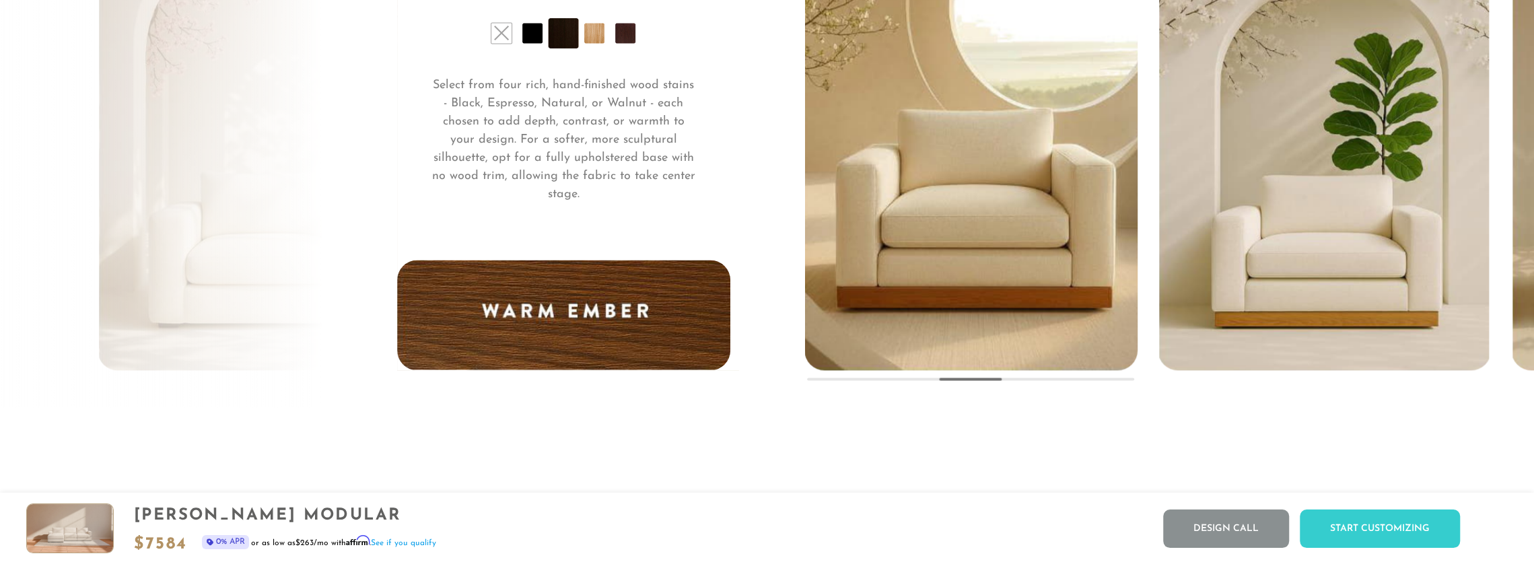
click at [591, 43] on li at bounding box center [594, 33] width 20 height 20
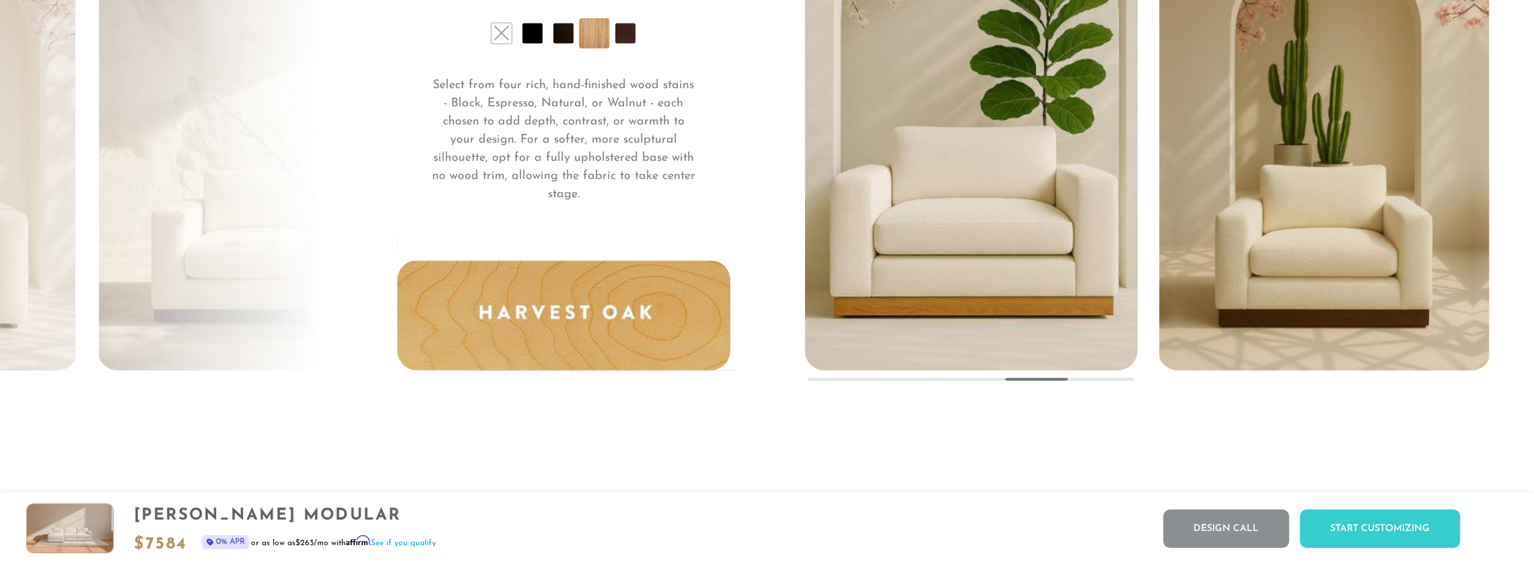
click at [625, 40] on li at bounding box center [625, 33] width 20 height 20
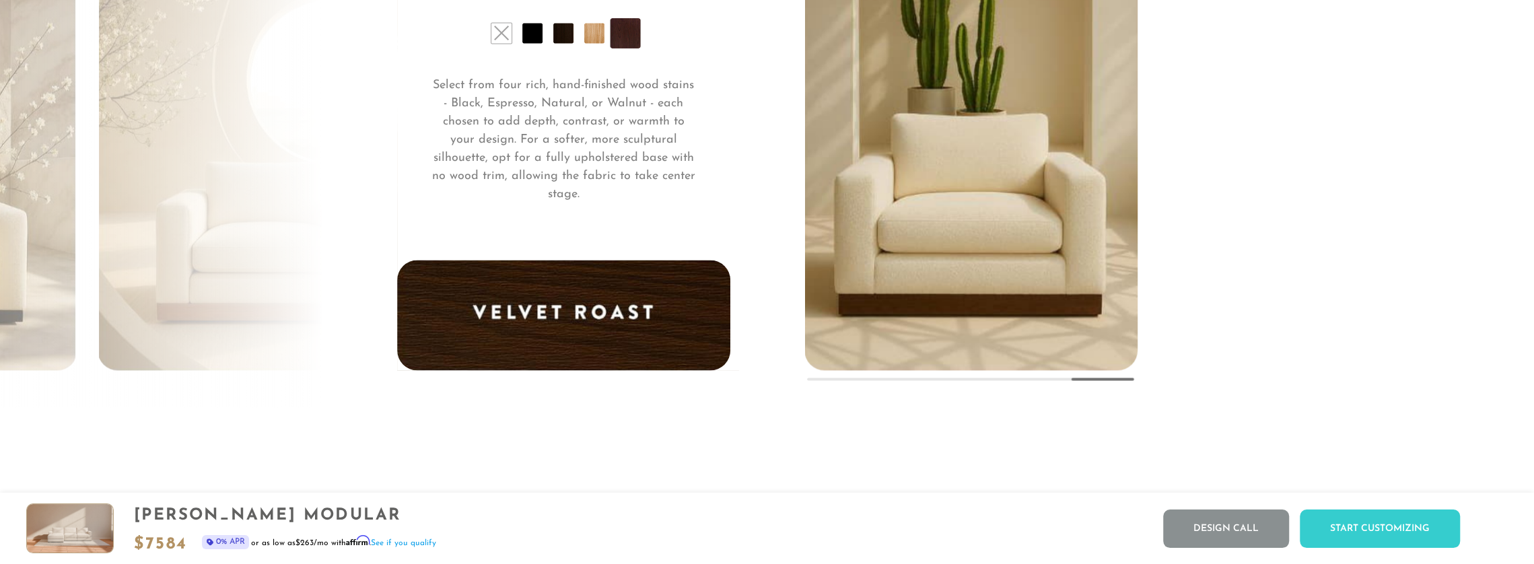
click at [567, 41] on li at bounding box center [563, 33] width 20 height 20
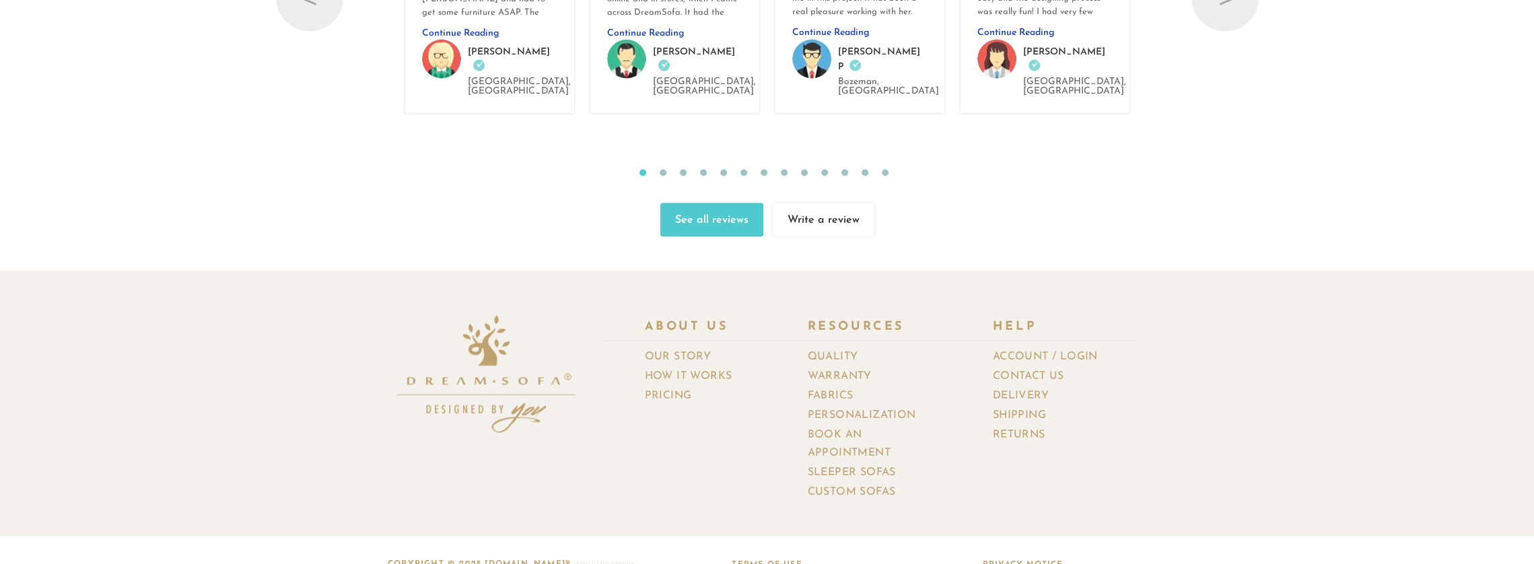
scroll to position [16192, 0]
click at [843, 424] on link "Book an Appointment" at bounding box center [880, 443] width 145 height 38
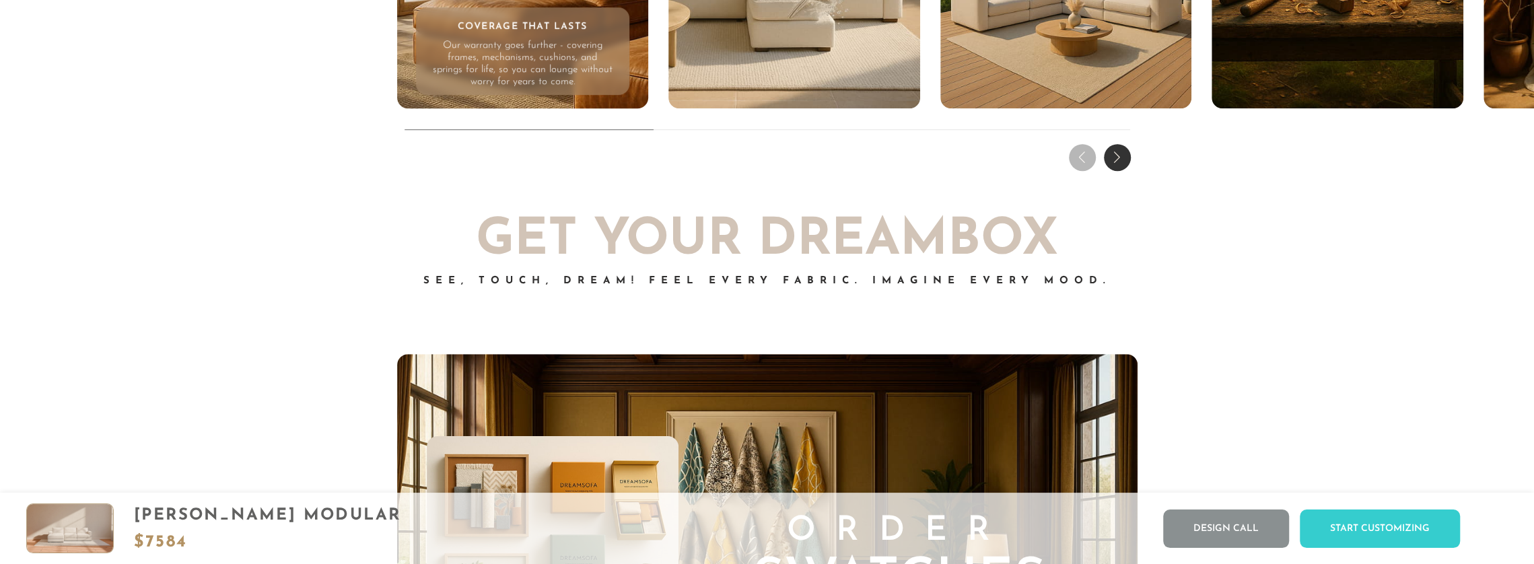
scroll to position [16033, 0]
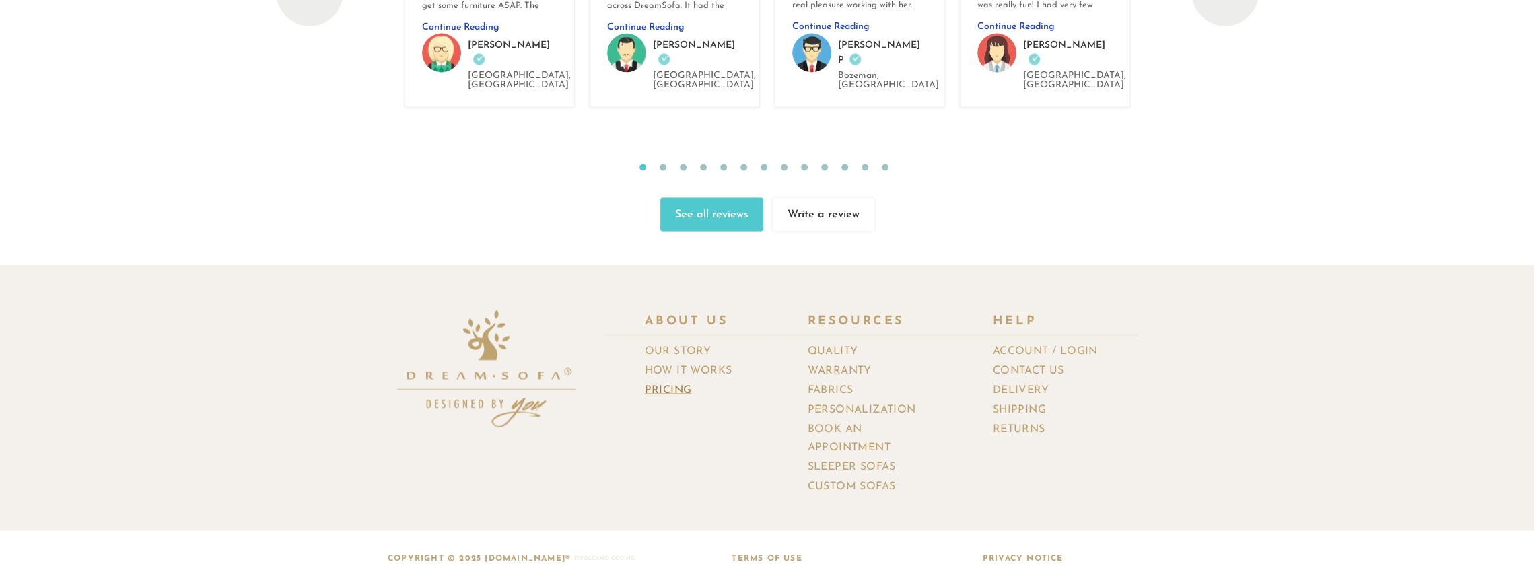
click at [680, 380] on link "Pricing" at bounding box center [673, 390] width 57 height 20
